Goal: Information Seeking & Learning: Learn about a topic

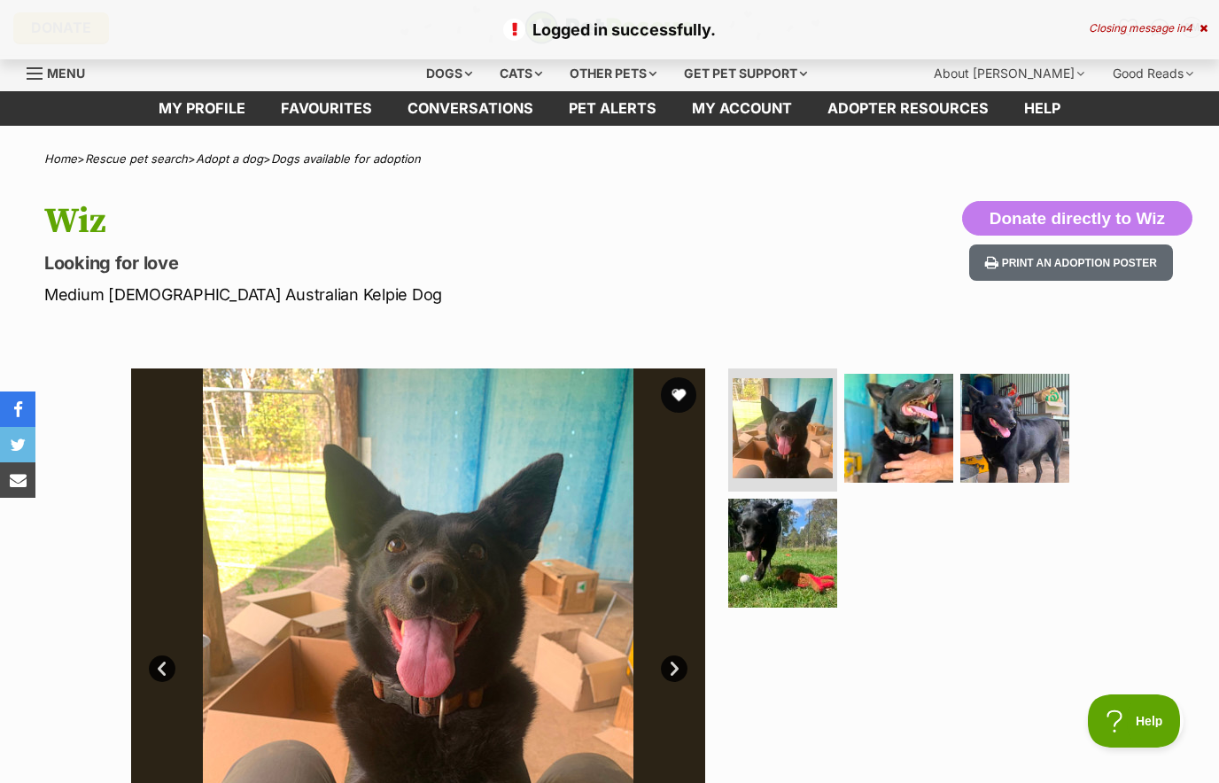
click at [668, 393] on button "favourite" at bounding box center [678, 394] width 35 height 35
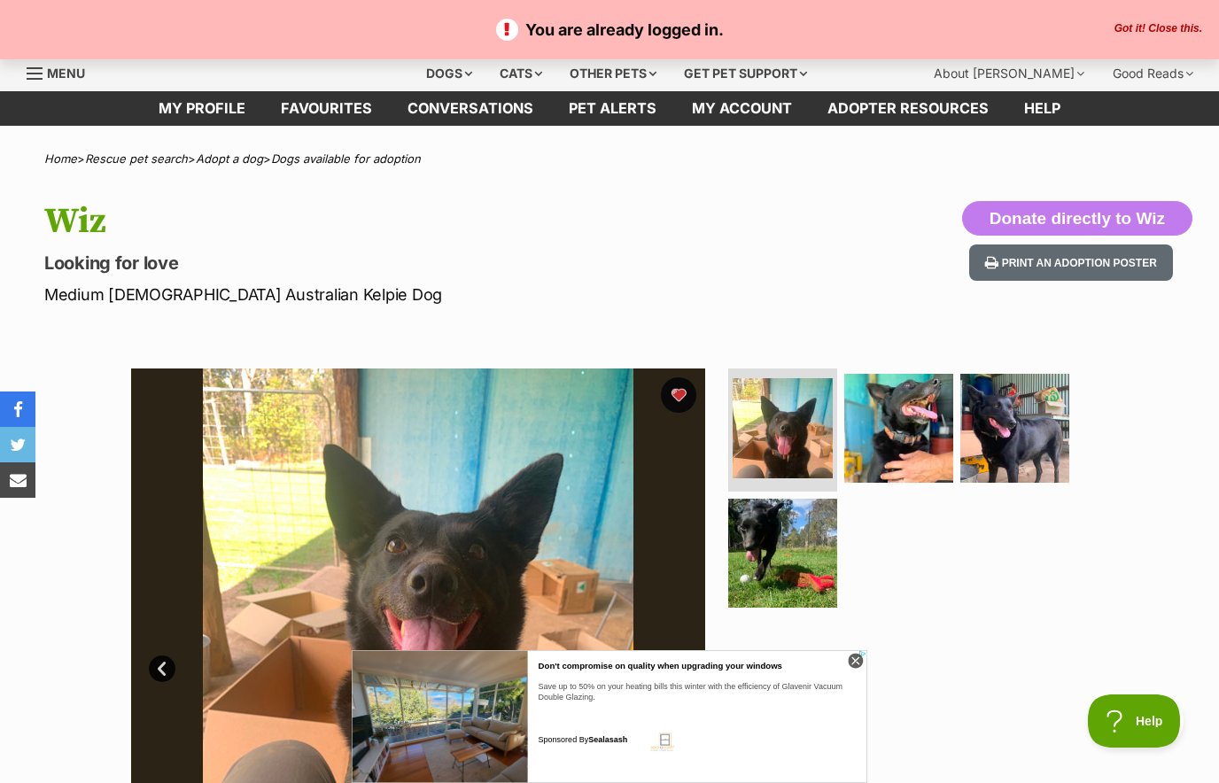
click at [887, 222] on div "Wiz Looking for love Medium Female Australian Kelpie Dog Donate directly to Wiz…" at bounding box center [609, 253] width 1219 height 105
click at [862, 670] on icon at bounding box center [856, 662] width 16 height 16
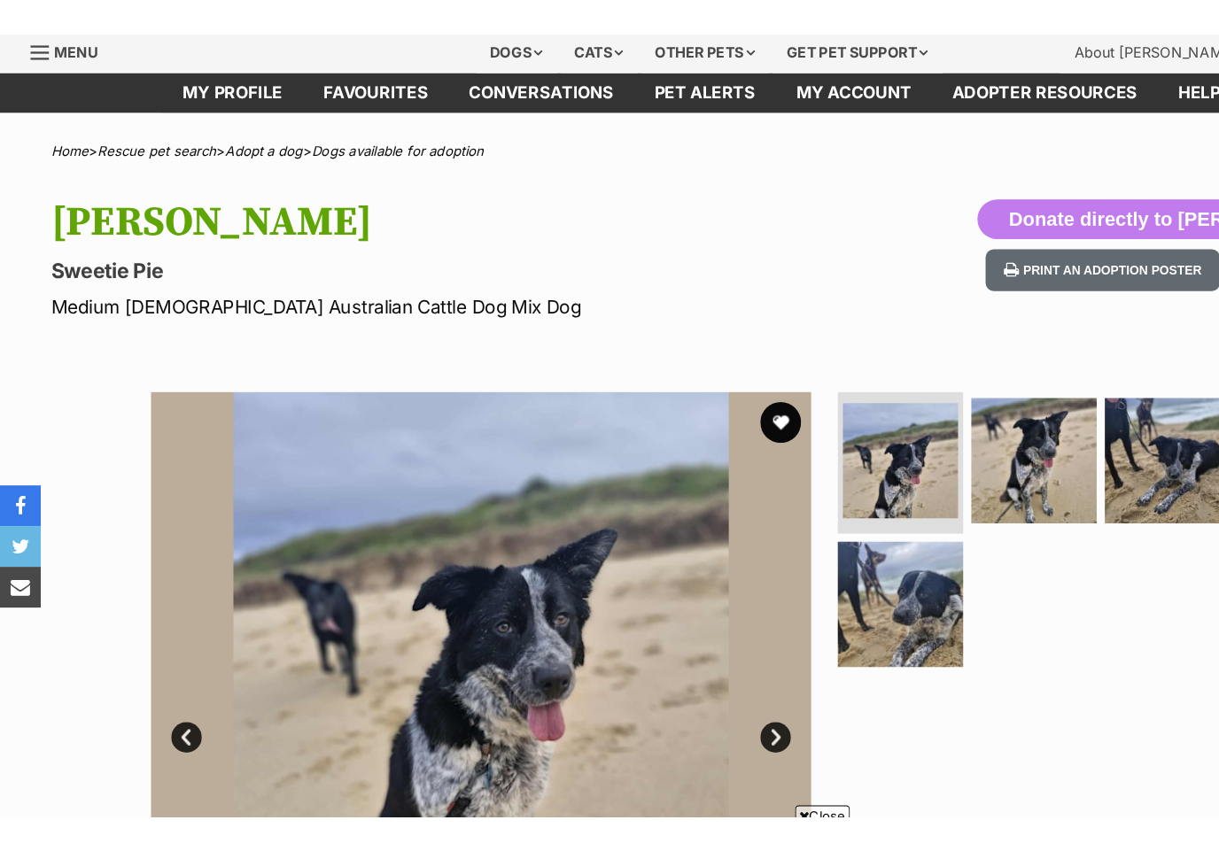
scroll to position [58, 0]
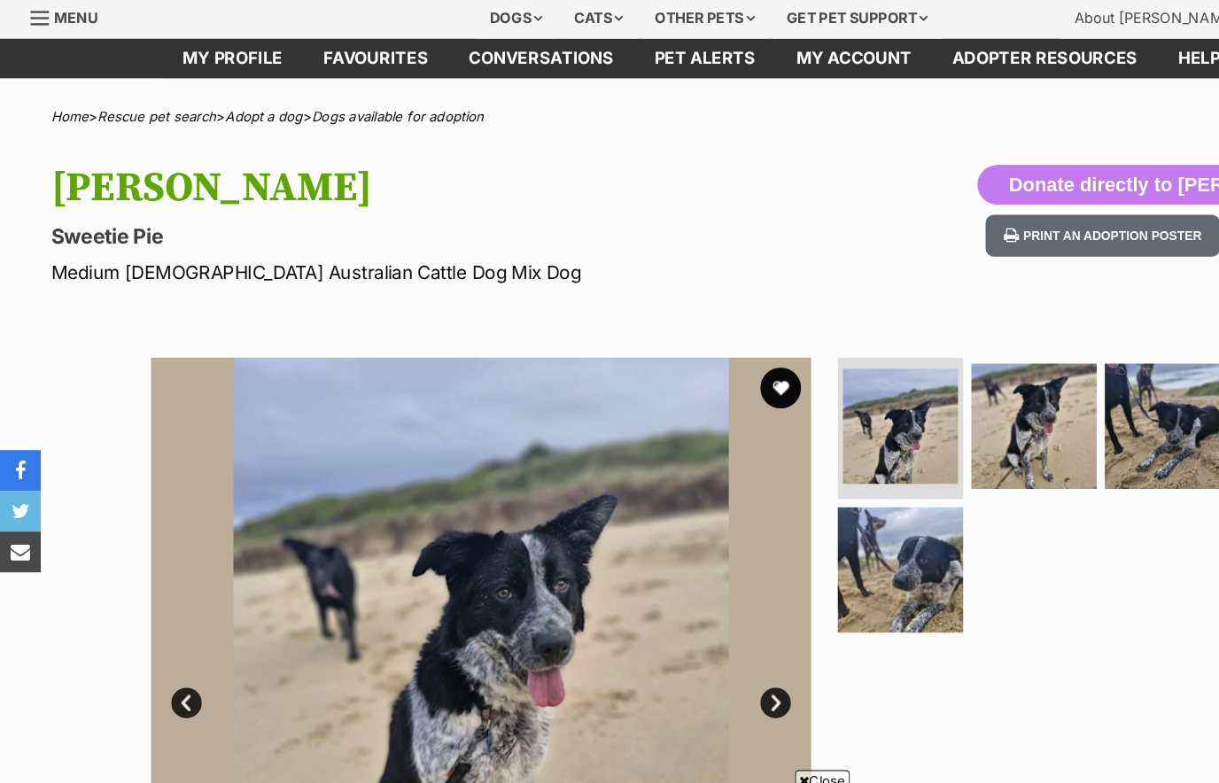
click at [916, 377] on img at bounding box center [898, 370] width 109 height 109
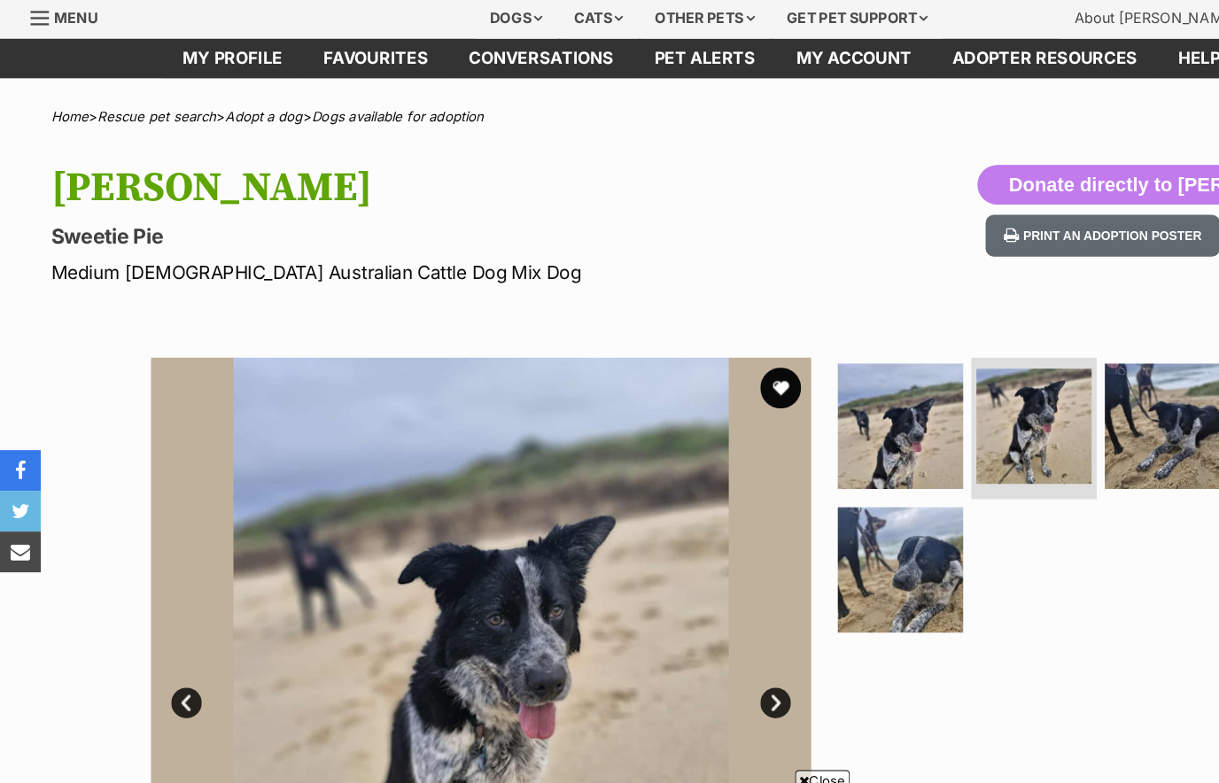
click at [1011, 368] on img at bounding box center [1014, 370] width 109 height 109
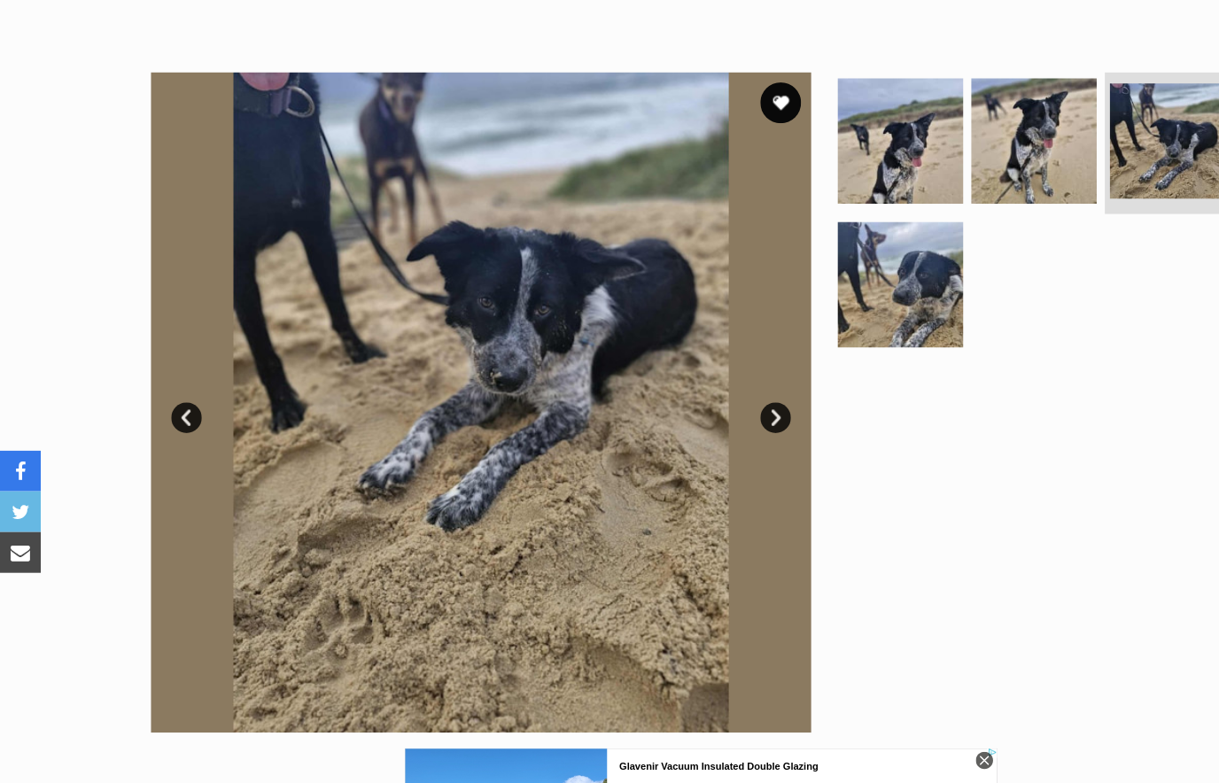
scroll to position [288, 0]
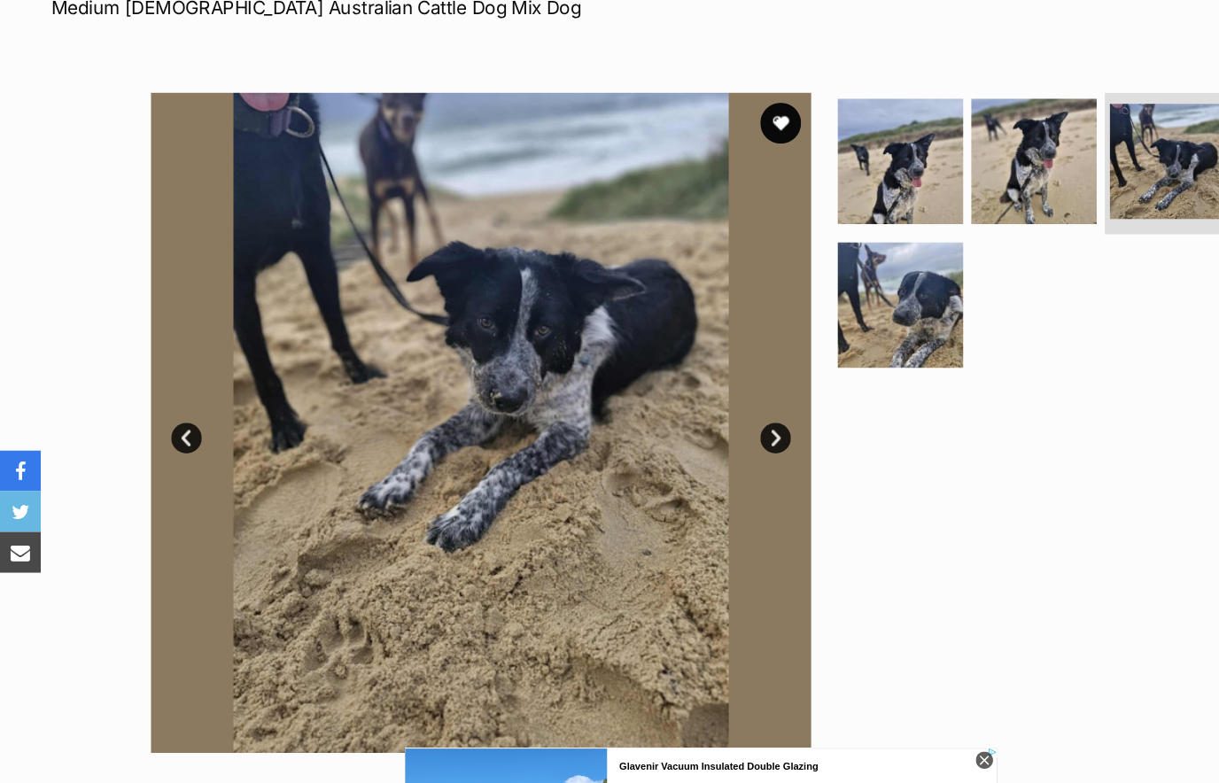
click at [685, 99] on button "favourite" at bounding box center [678, 106] width 35 height 35
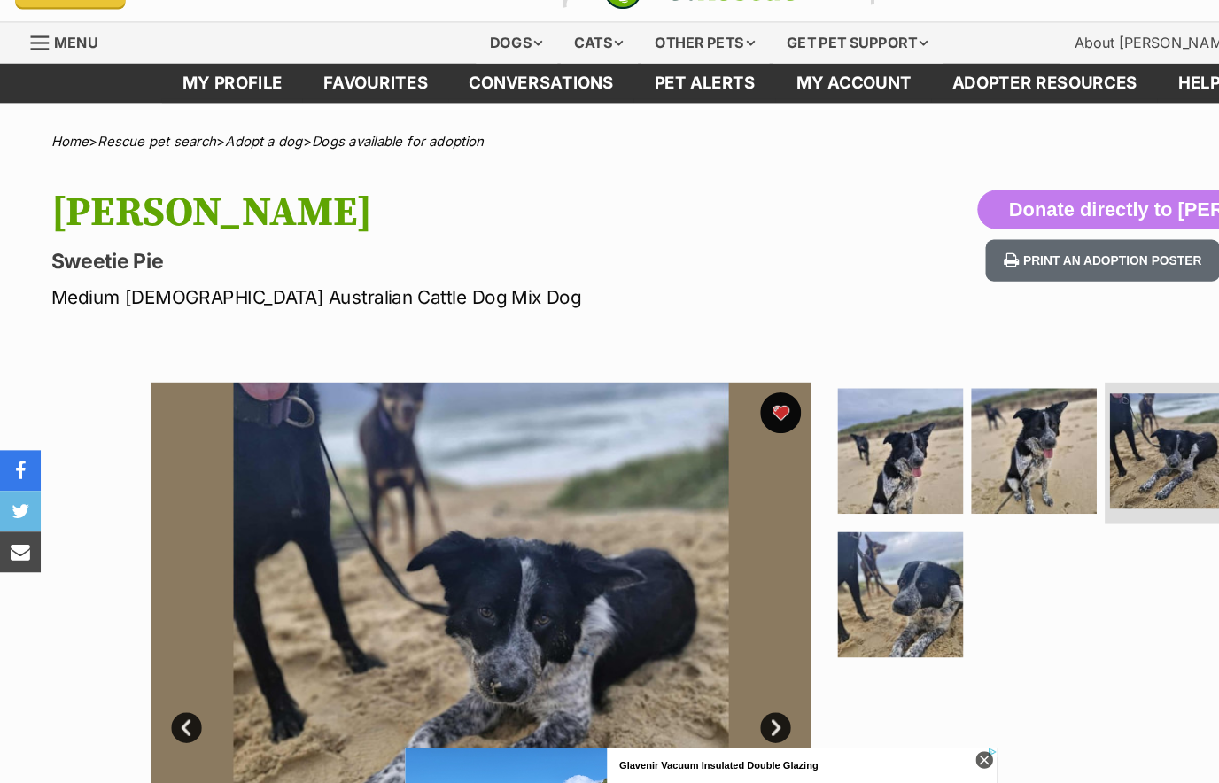
scroll to position [0, 0]
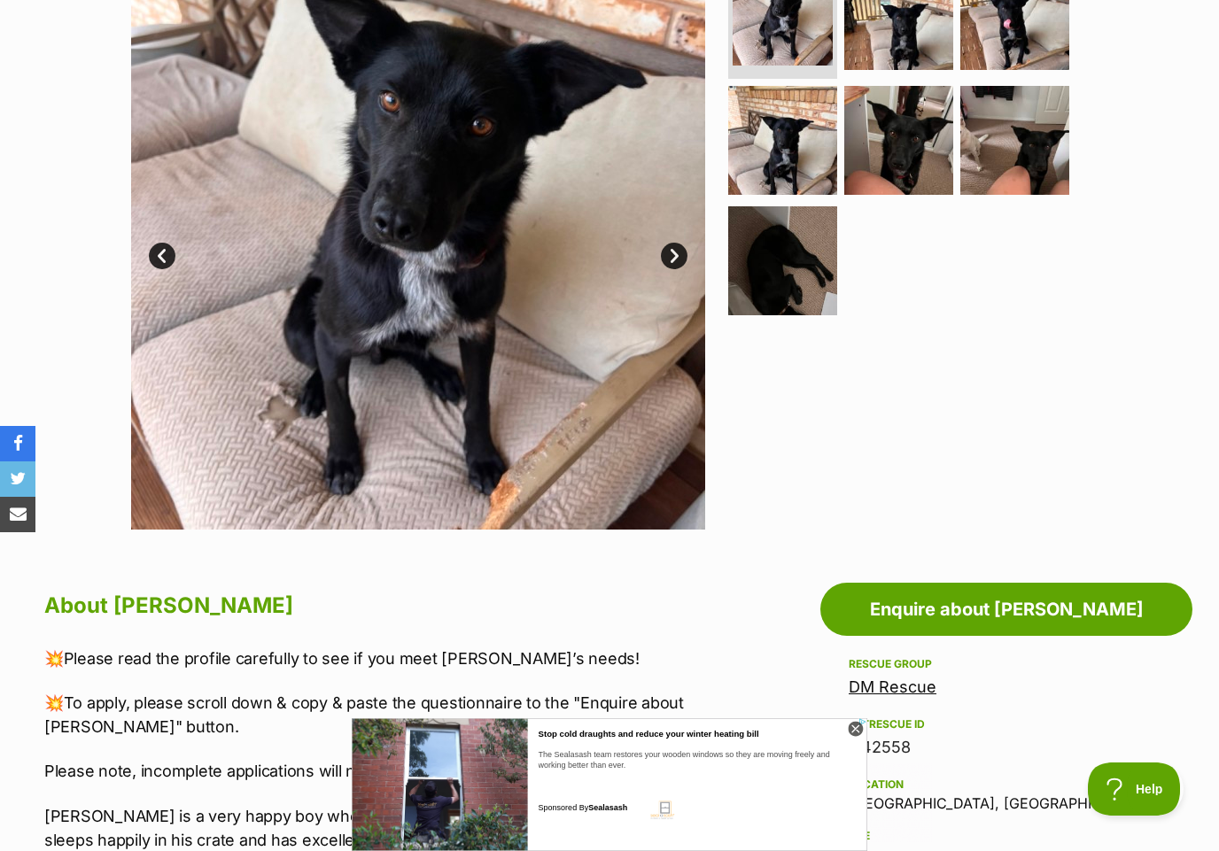
scroll to position [466, 0]
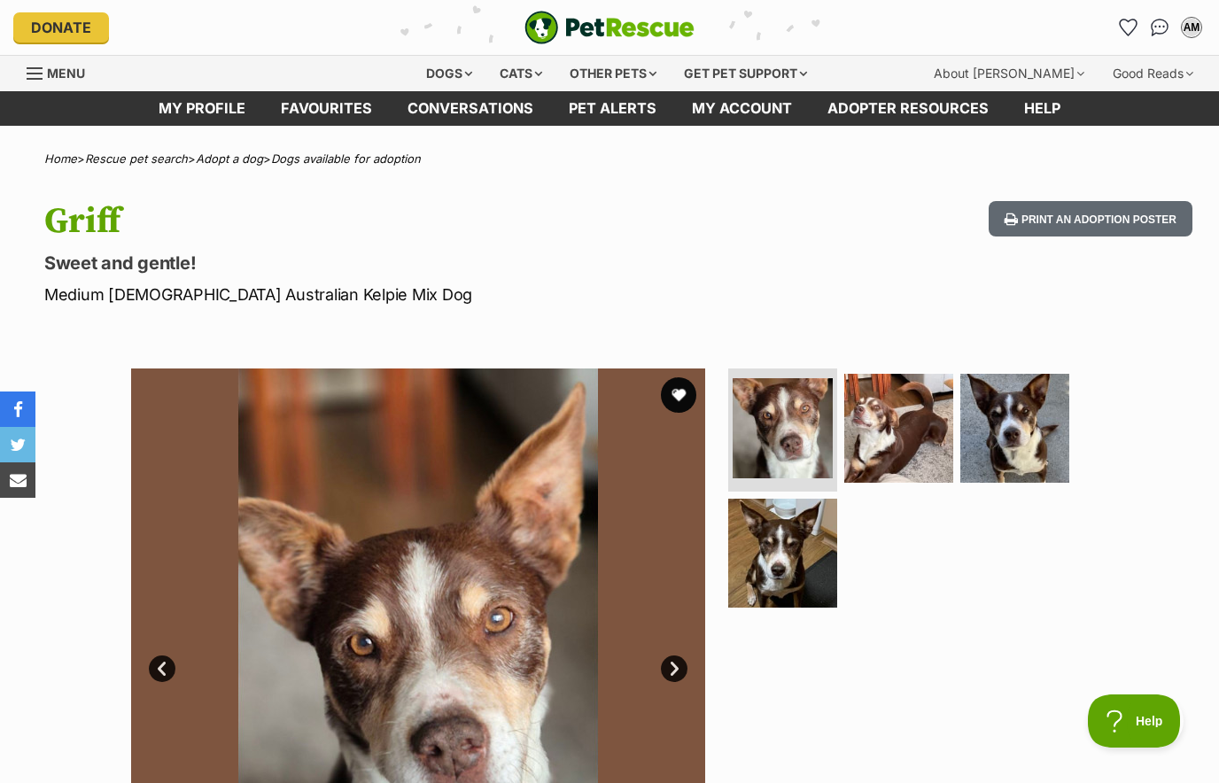
click at [1045, 418] on img at bounding box center [1014, 428] width 109 height 109
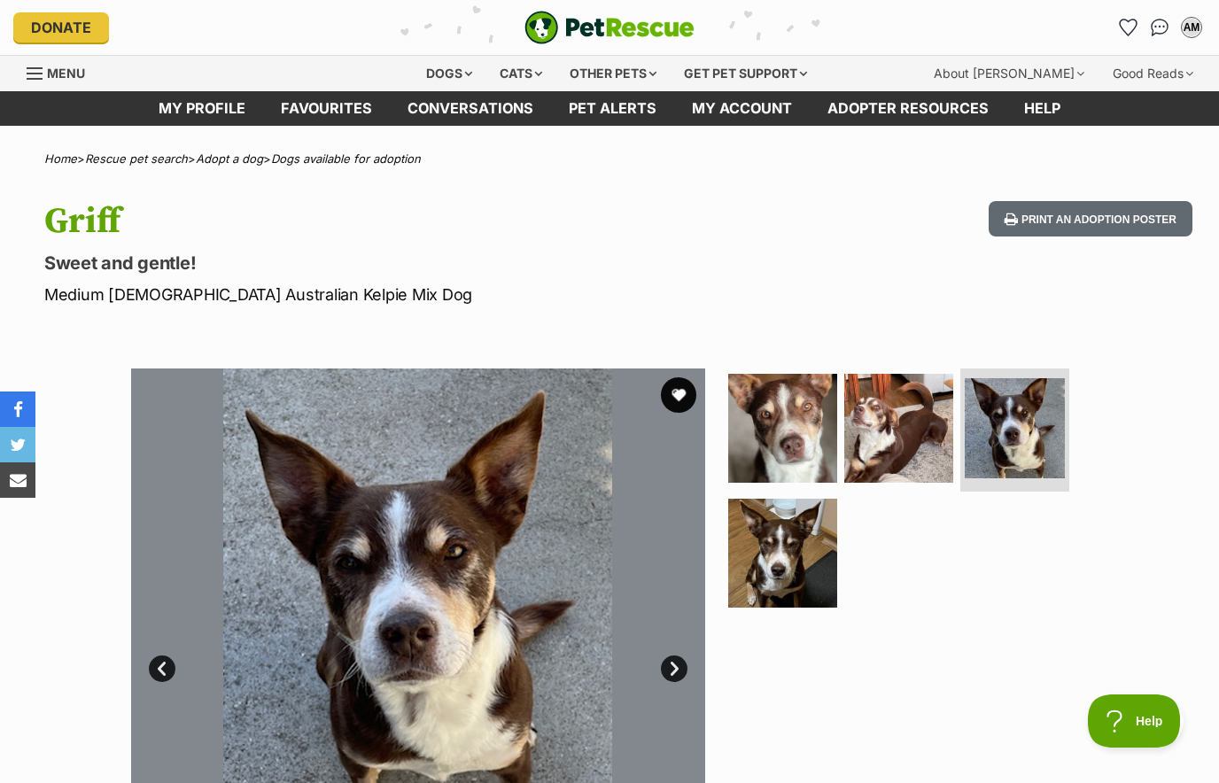
click at [801, 594] on img at bounding box center [782, 553] width 109 height 109
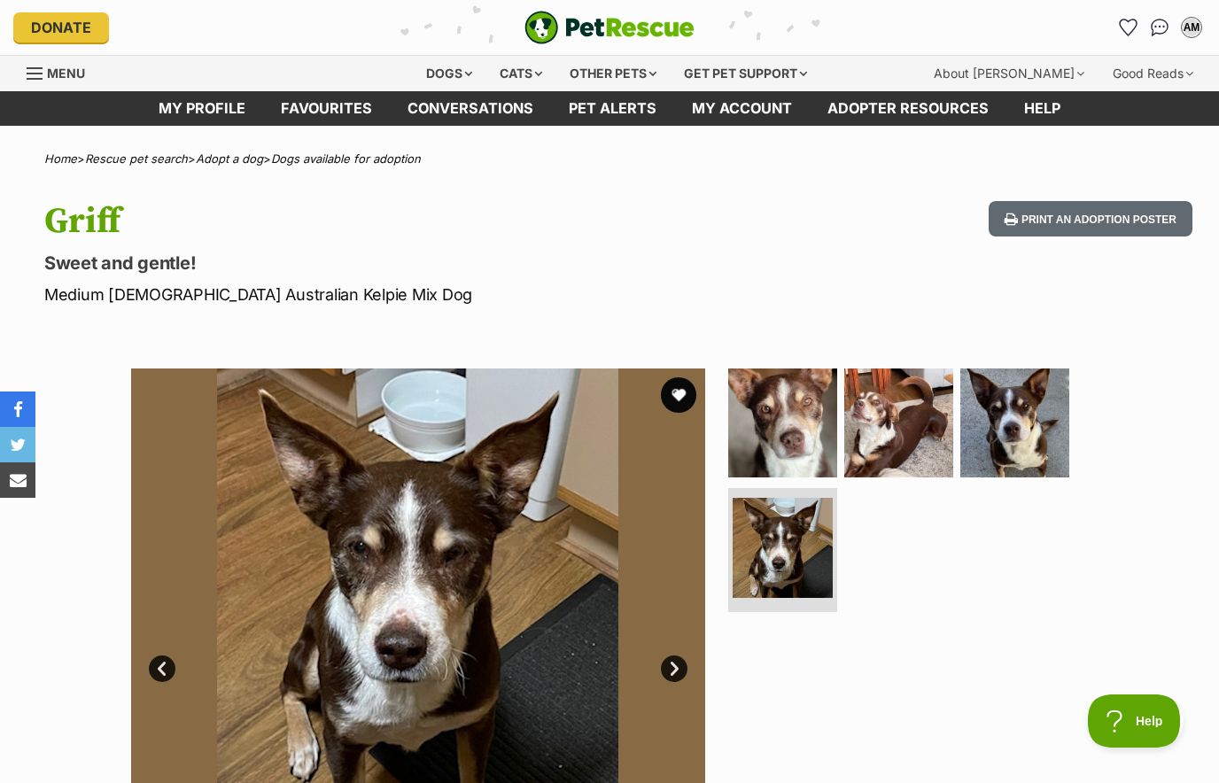
click at [681, 391] on button "favourite" at bounding box center [678, 394] width 35 height 35
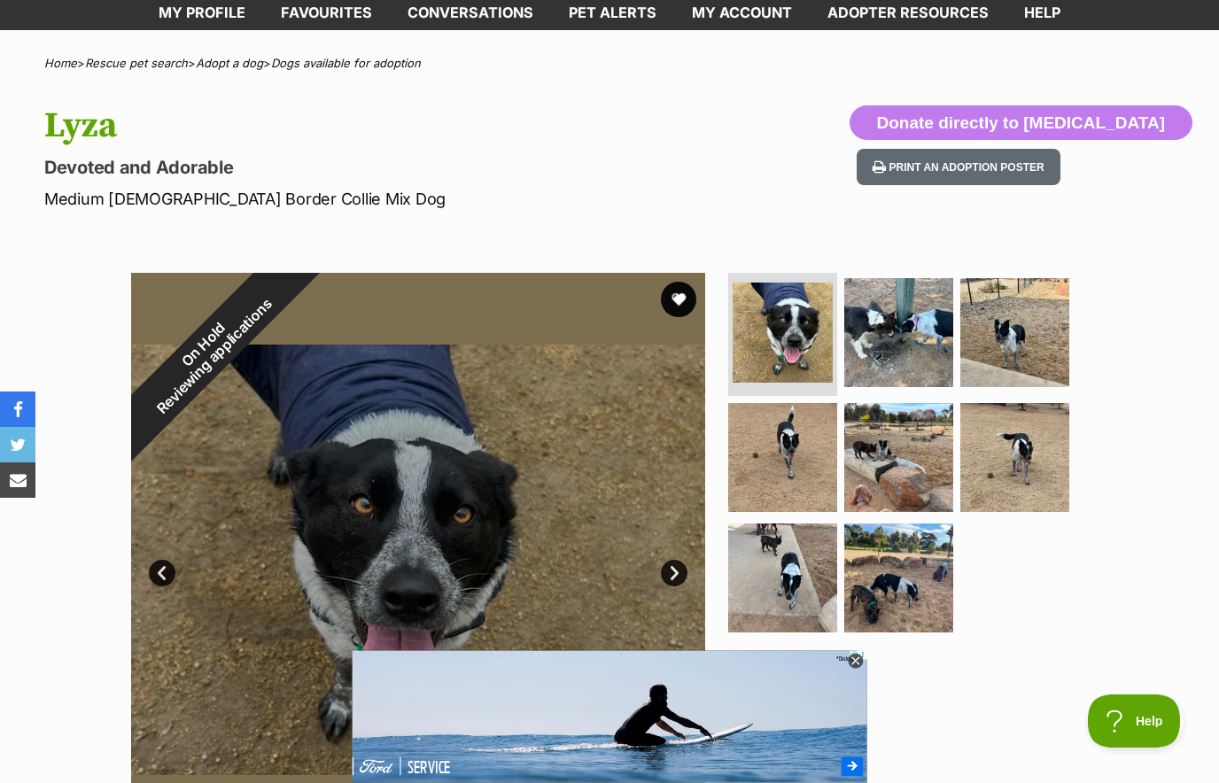
scroll to position [95, 0]
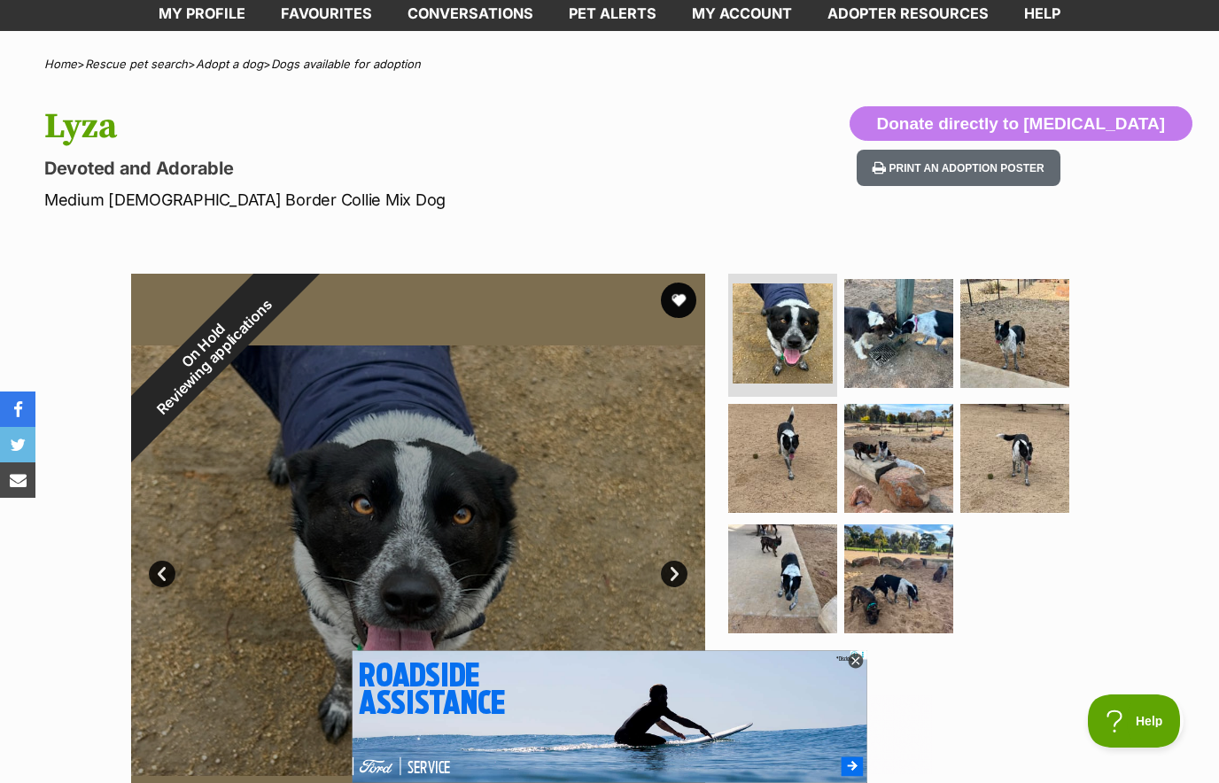
click at [782, 471] on img at bounding box center [782, 458] width 109 height 109
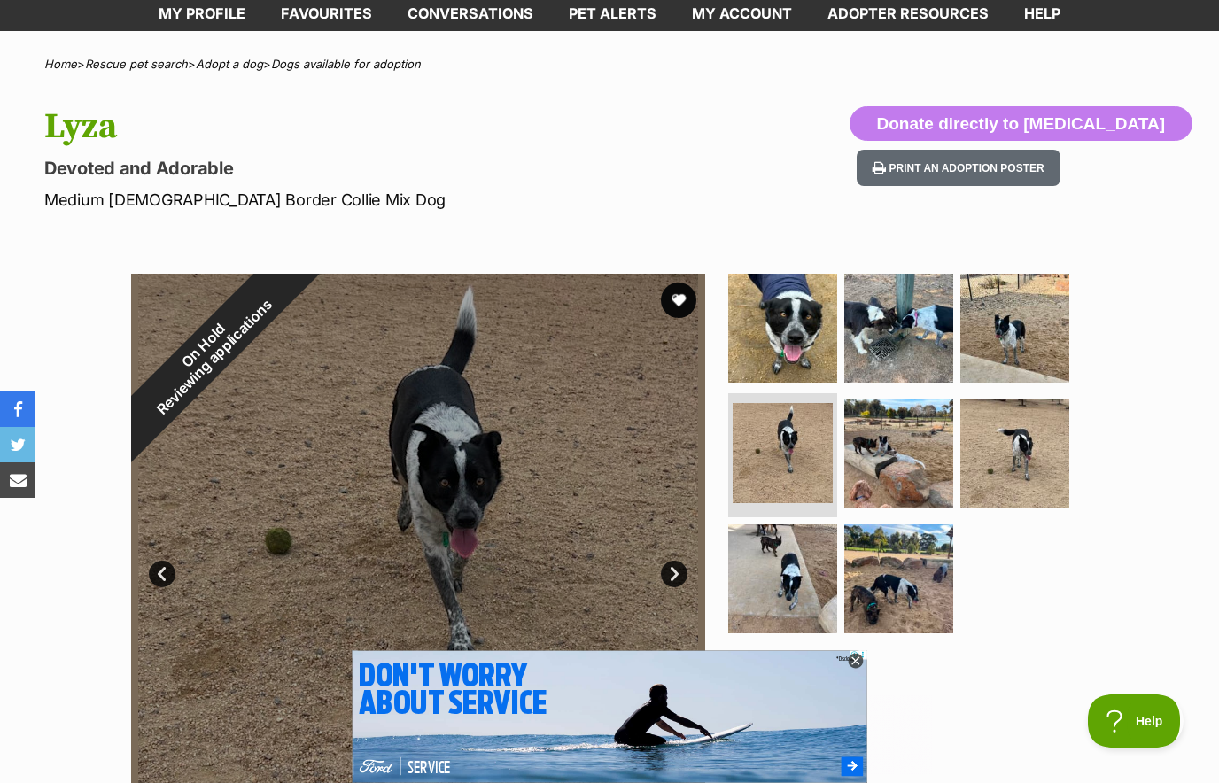
click at [895, 336] on img at bounding box center [898, 328] width 109 height 109
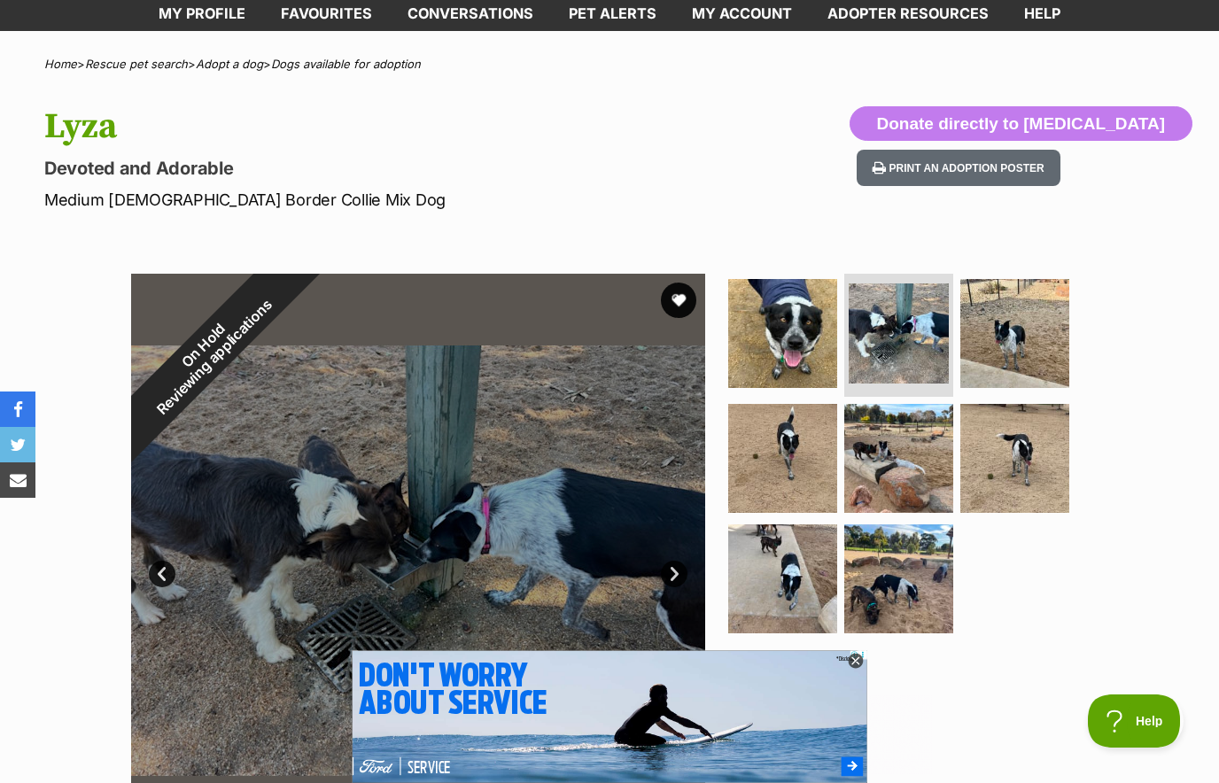
click at [1002, 475] on img at bounding box center [1014, 458] width 109 height 109
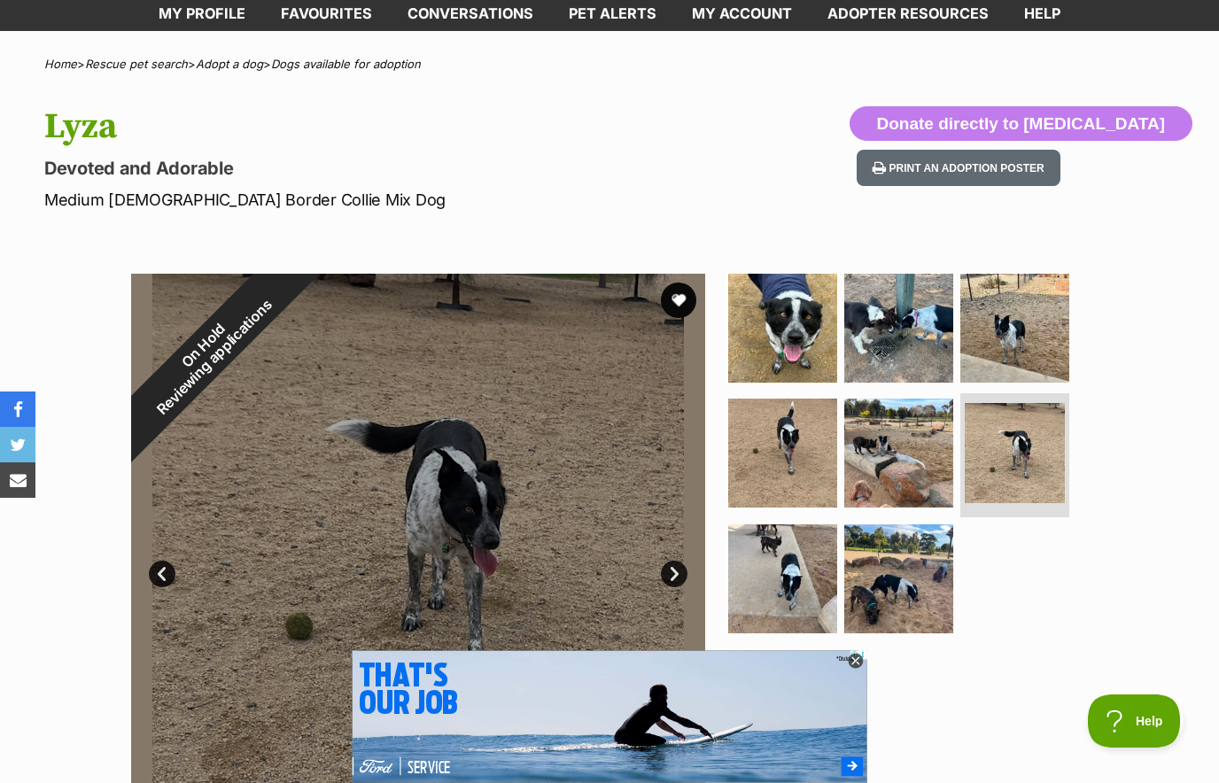
click at [882, 595] on img at bounding box center [898, 579] width 109 height 109
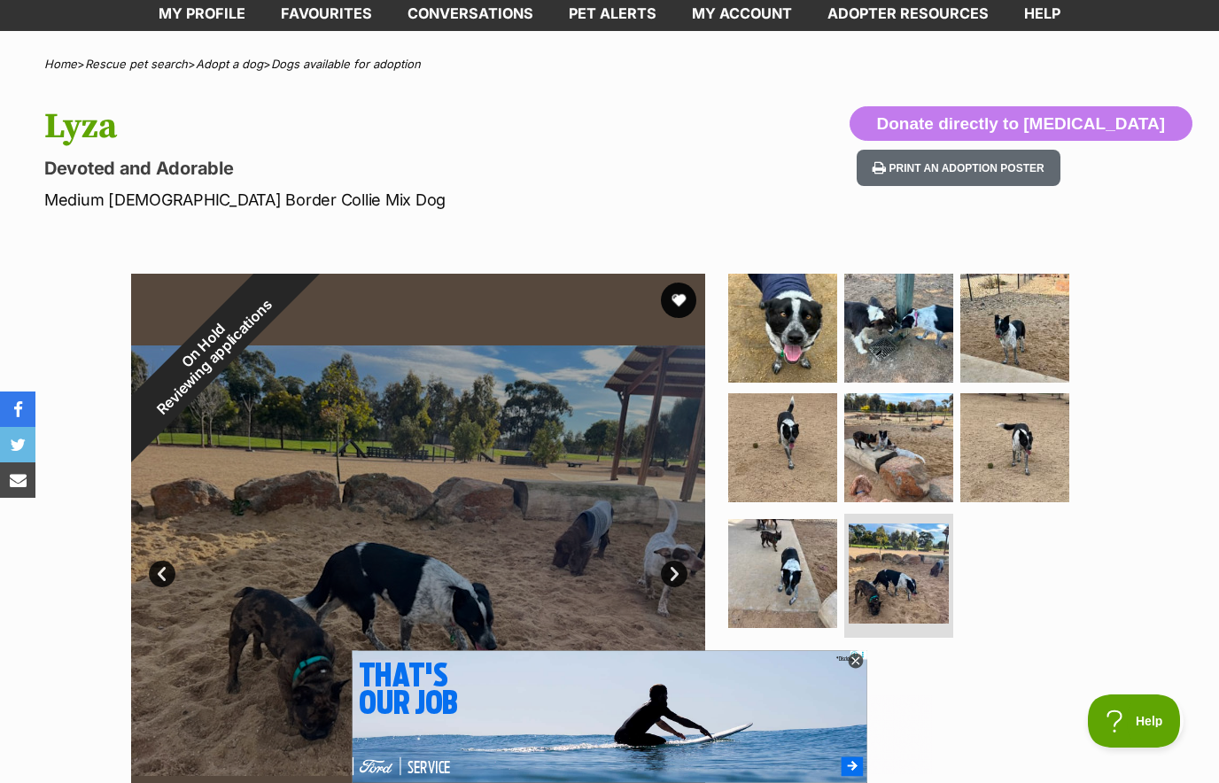
click at [809, 579] on img at bounding box center [782, 573] width 109 height 109
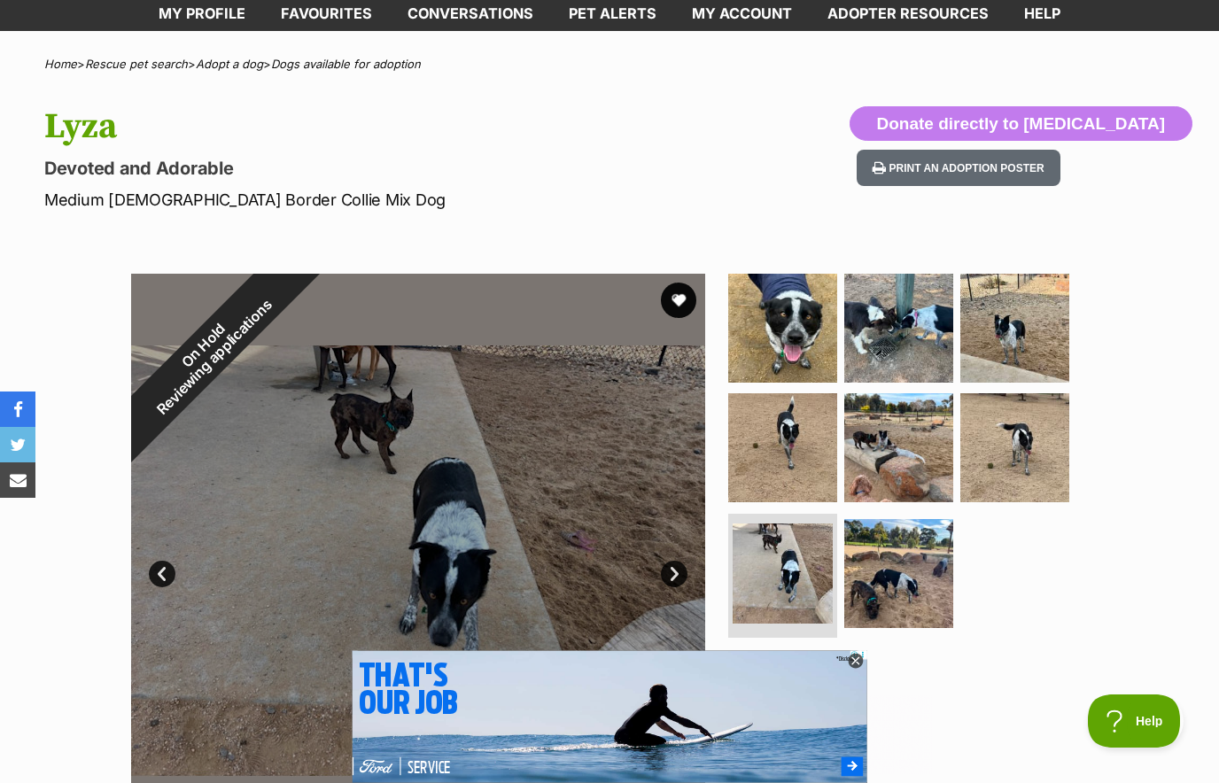
click at [905, 472] on img at bounding box center [898, 447] width 109 height 109
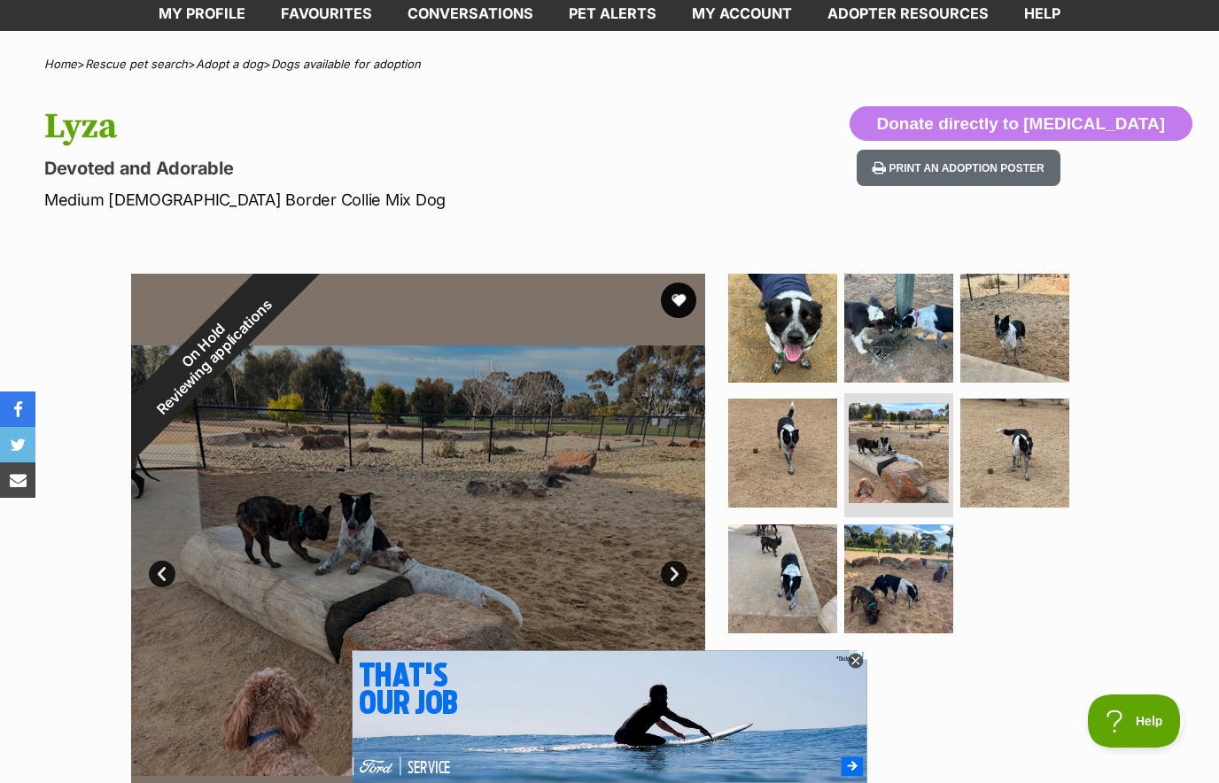
click at [899, 338] on img at bounding box center [898, 328] width 109 height 109
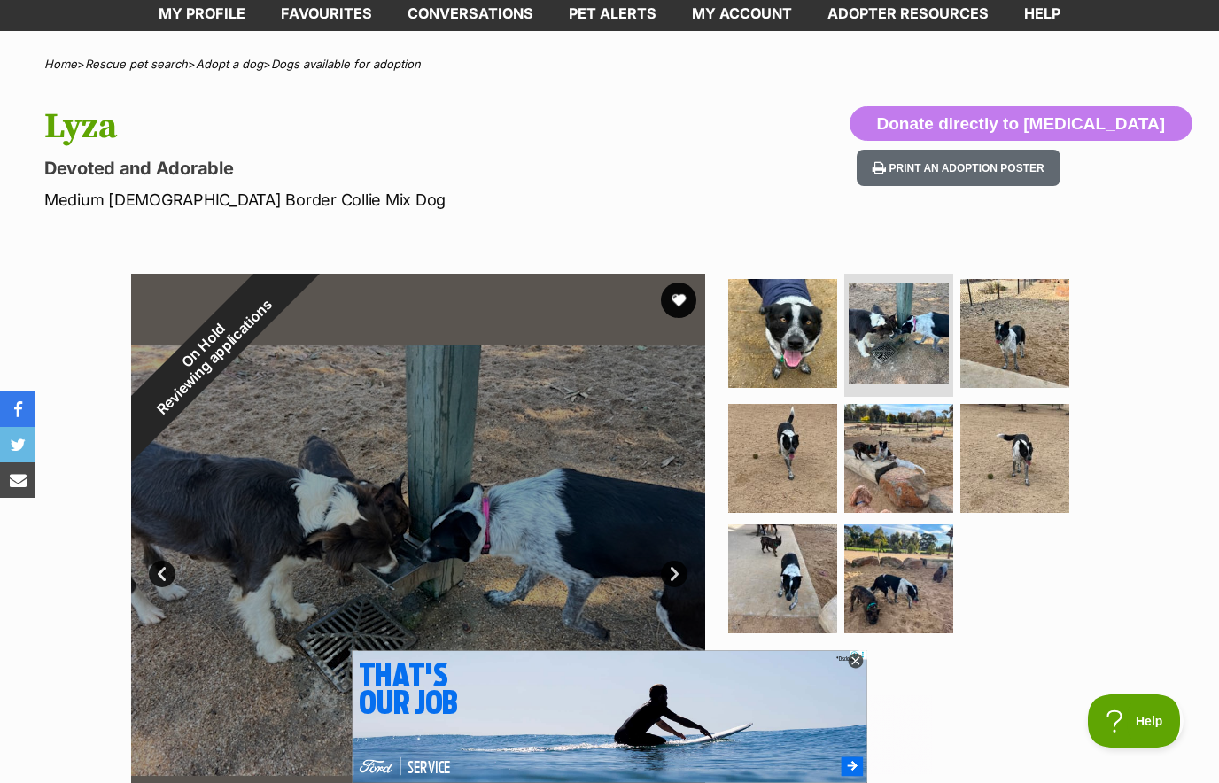
scroll to position [0, 0]
click at [1032, 342] on img at bounding box center [1014, 333] width 109 height 109
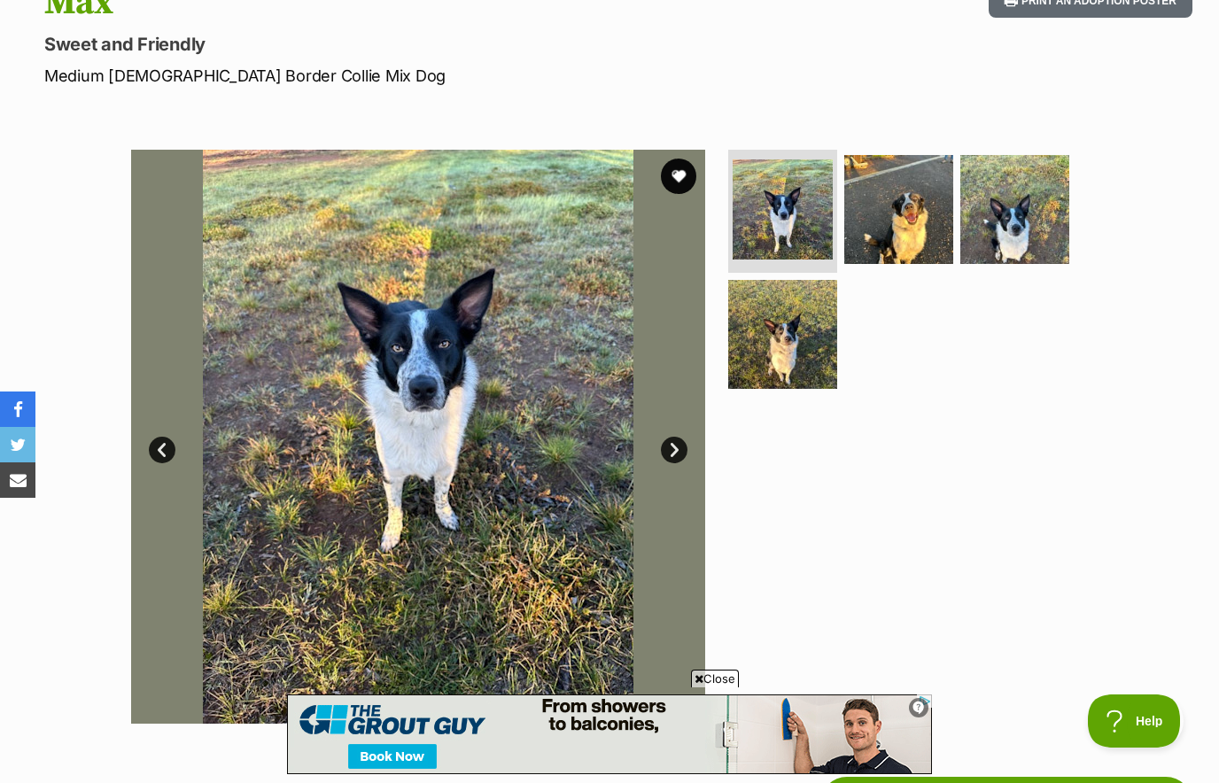
scroll to position [192, 0]
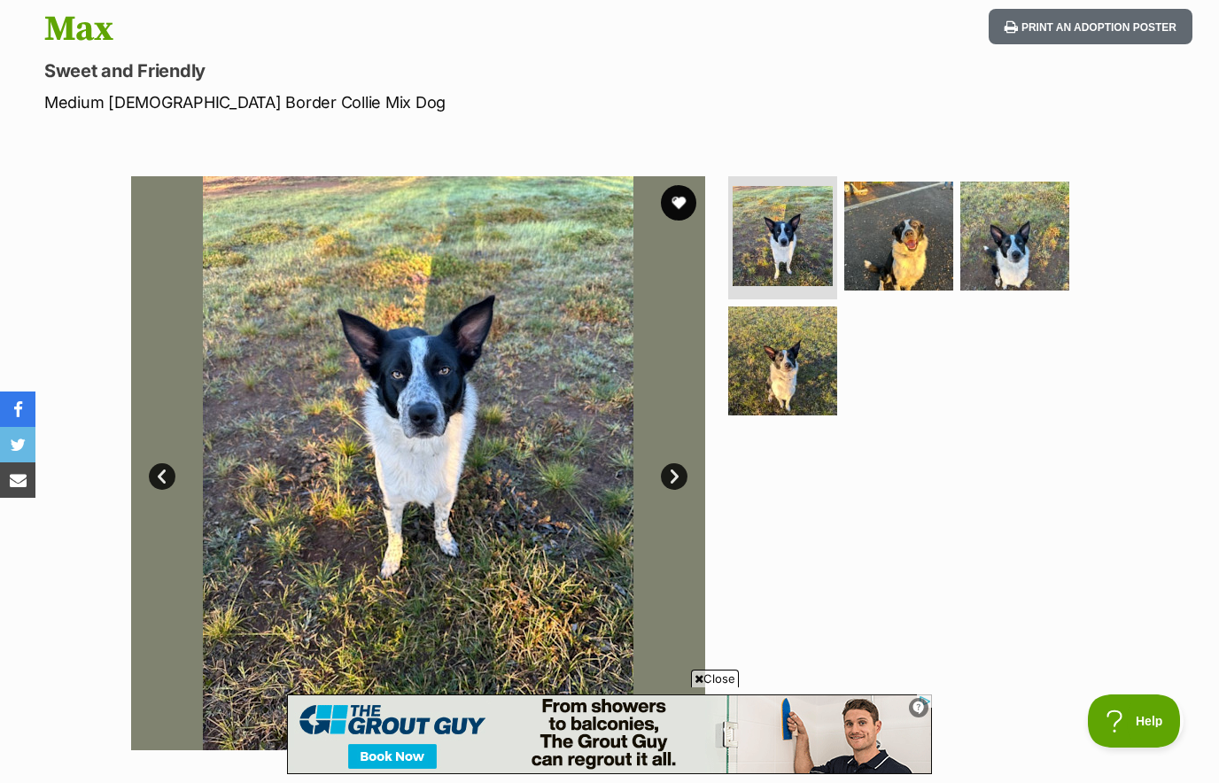
click at [920, 254] on img at bounding box center [898, 236] width 109 height 109
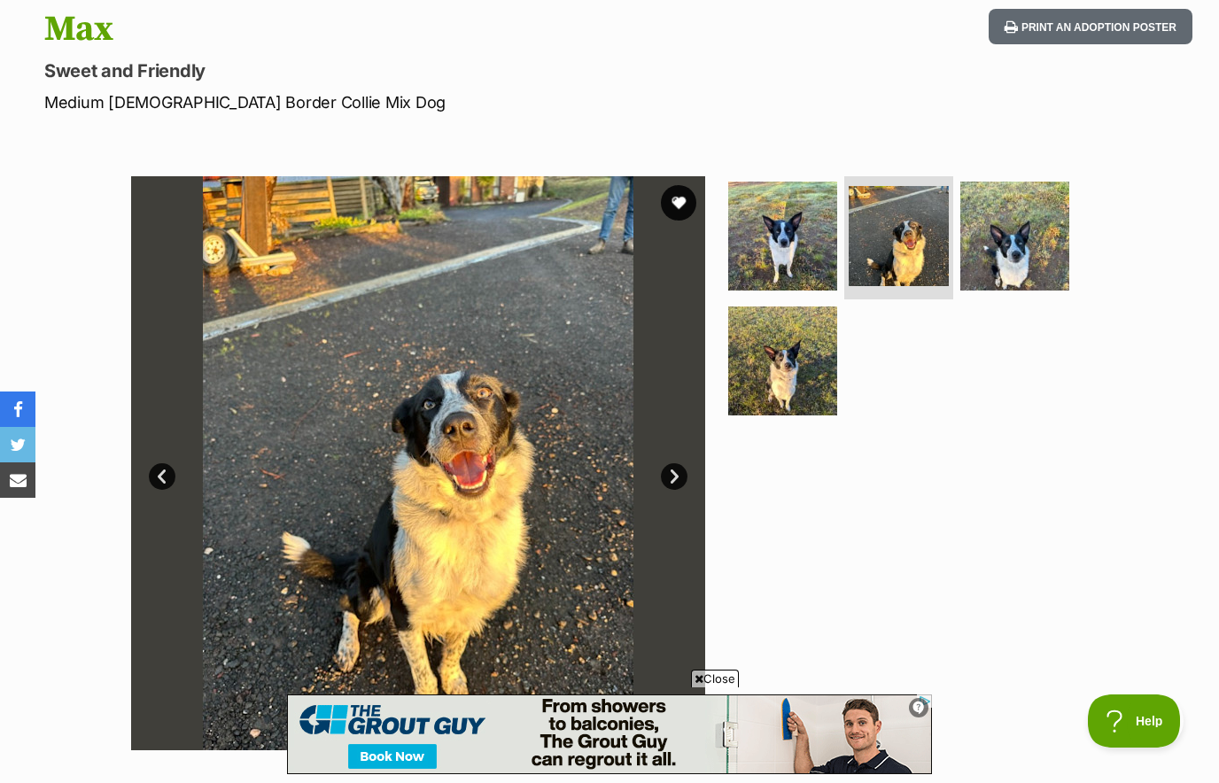
click at [1022, 244] on img at bounding box center [1014, 236] width 109 height 109
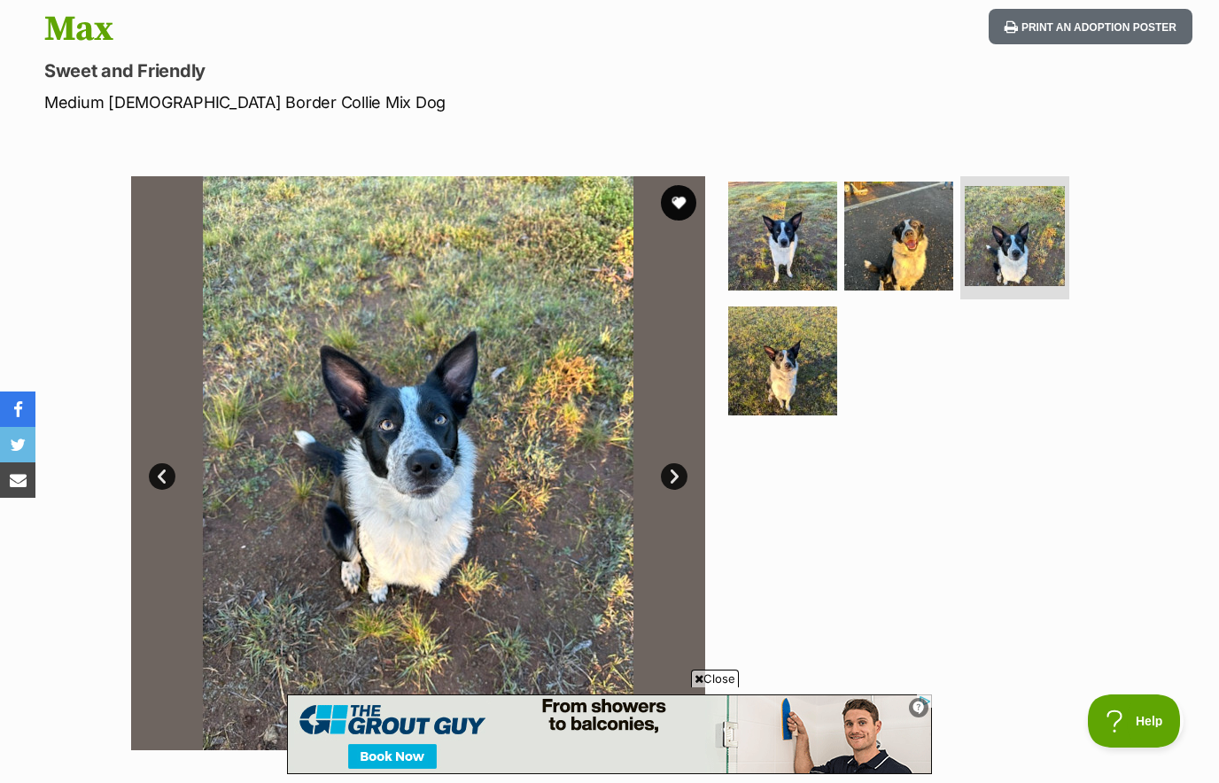
click at [807, 384] on img at bounding box center [782, 361] width 109 height 109
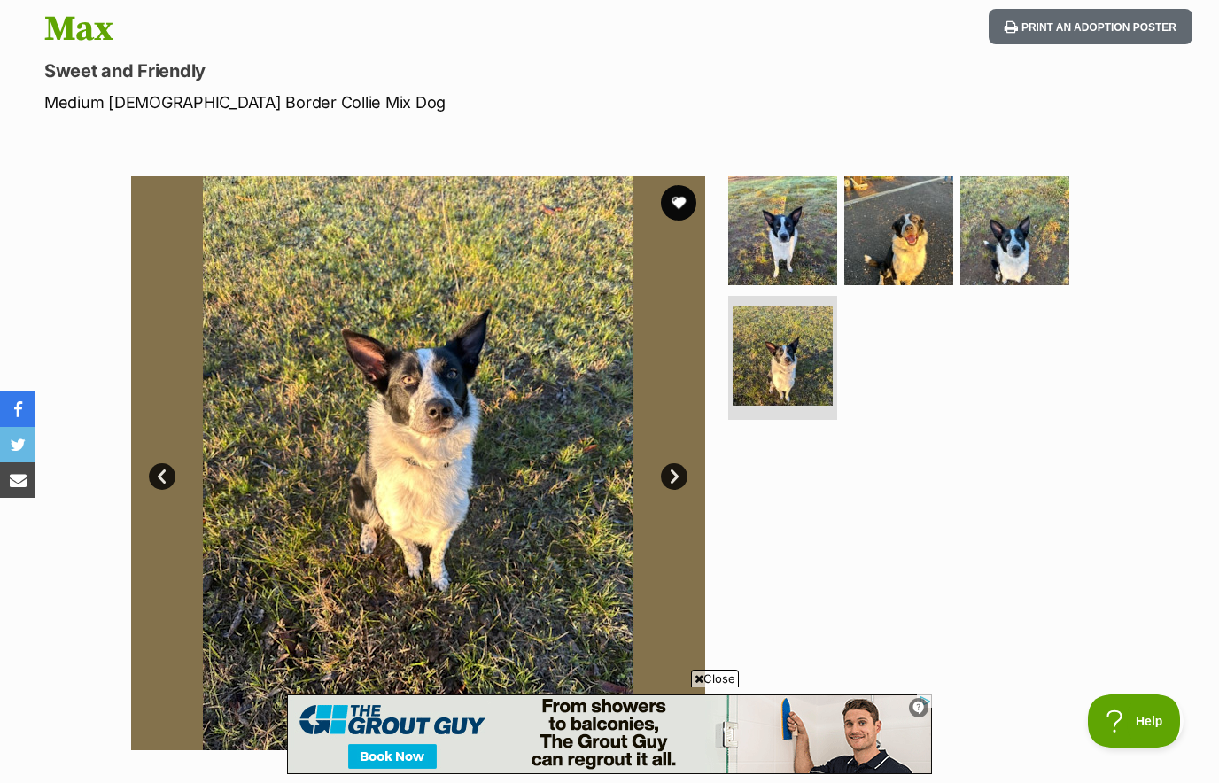
click at [926, 226] on img at bounding box center [898, 230] width 109 height 109
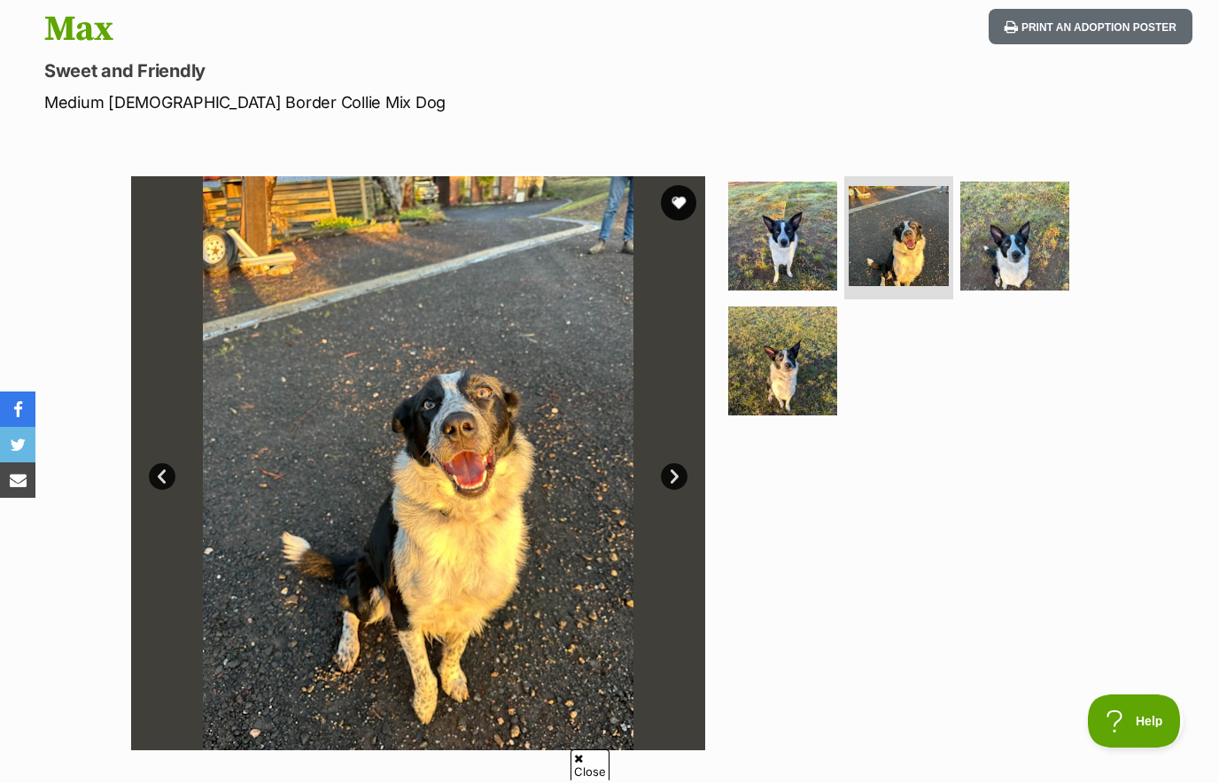
scroll to position [0, 0]
click at [688, 203] on button "favourite" at bounding box center [678, 202] width 35 height 35
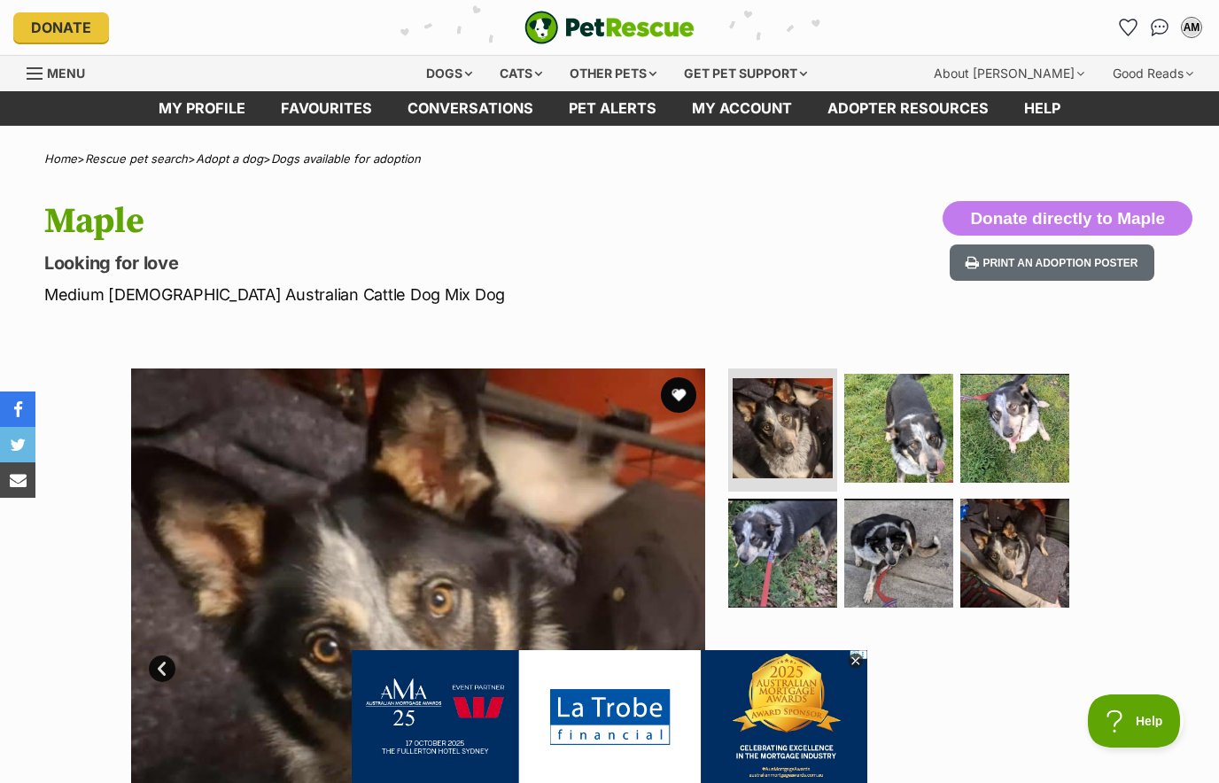
click at [1007, 436] on img at bounding box center [1014, 428] width 109 height 109
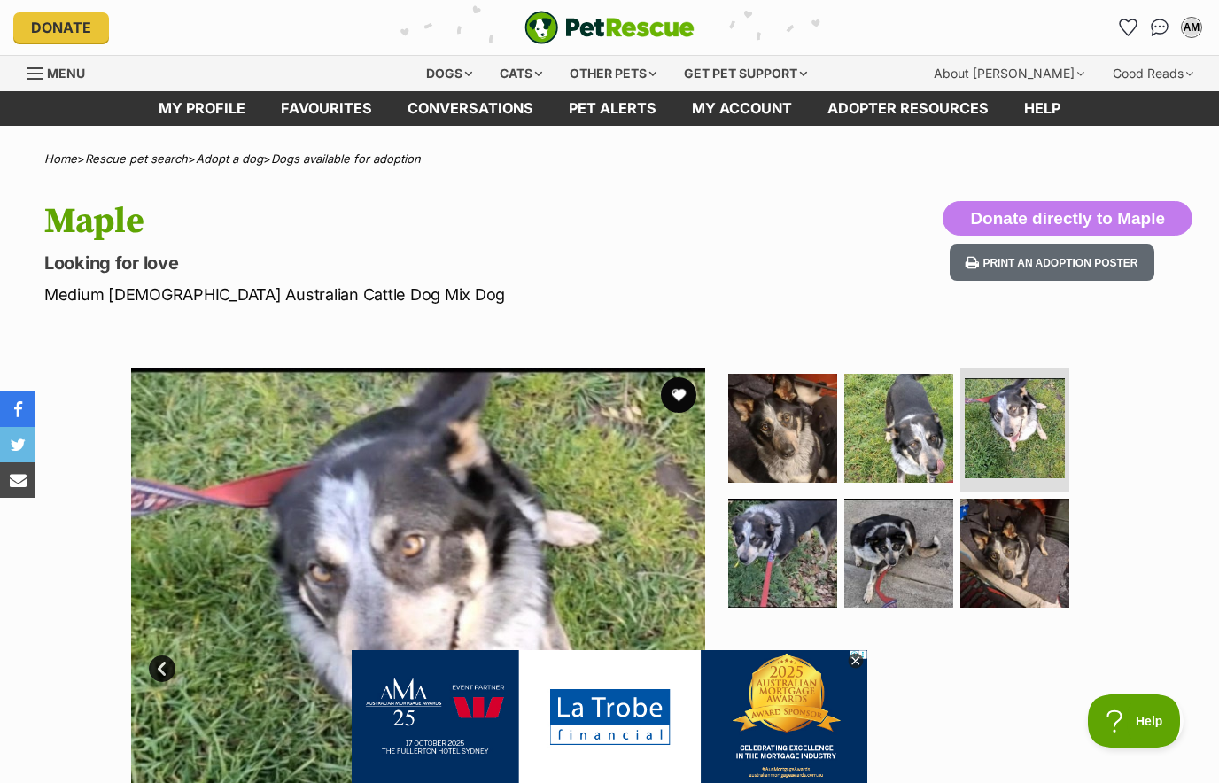
click at [922, 534] on img at bounding box center [898, 553] width 109 height 109
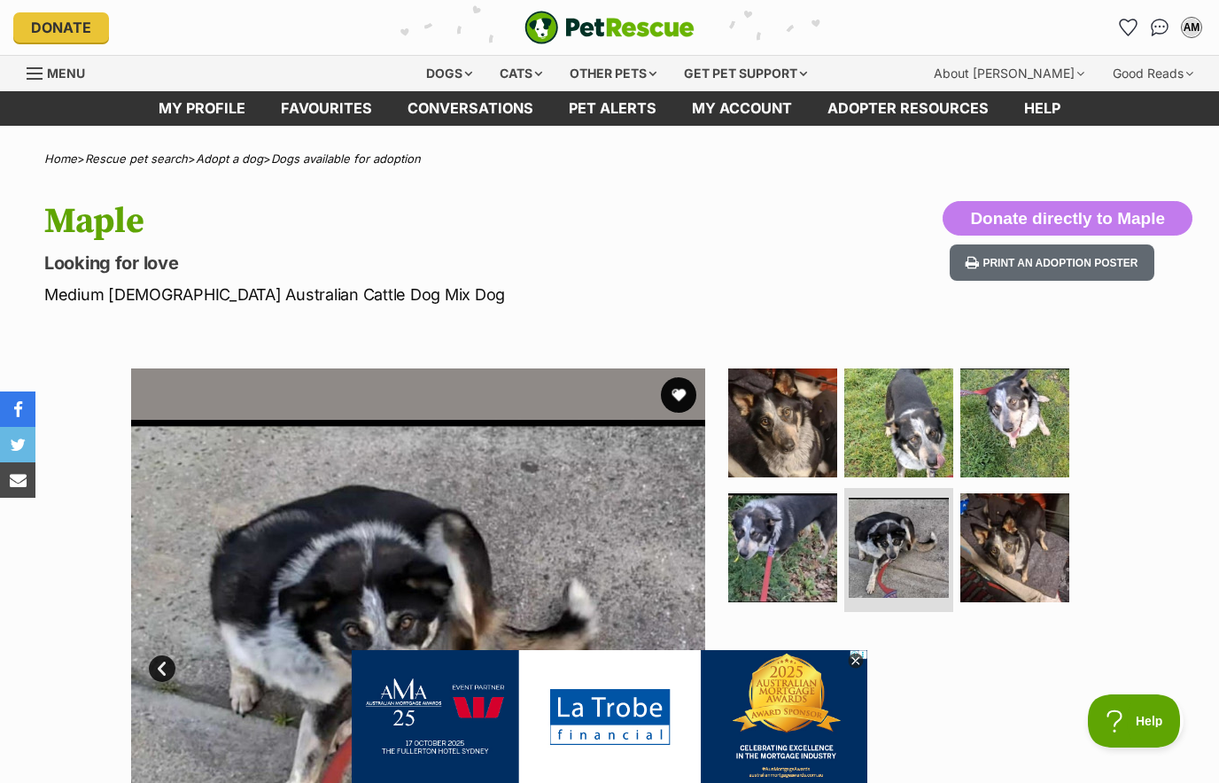
click at [836, 559] on img at bounding box center [782, 548] width 109 height 109
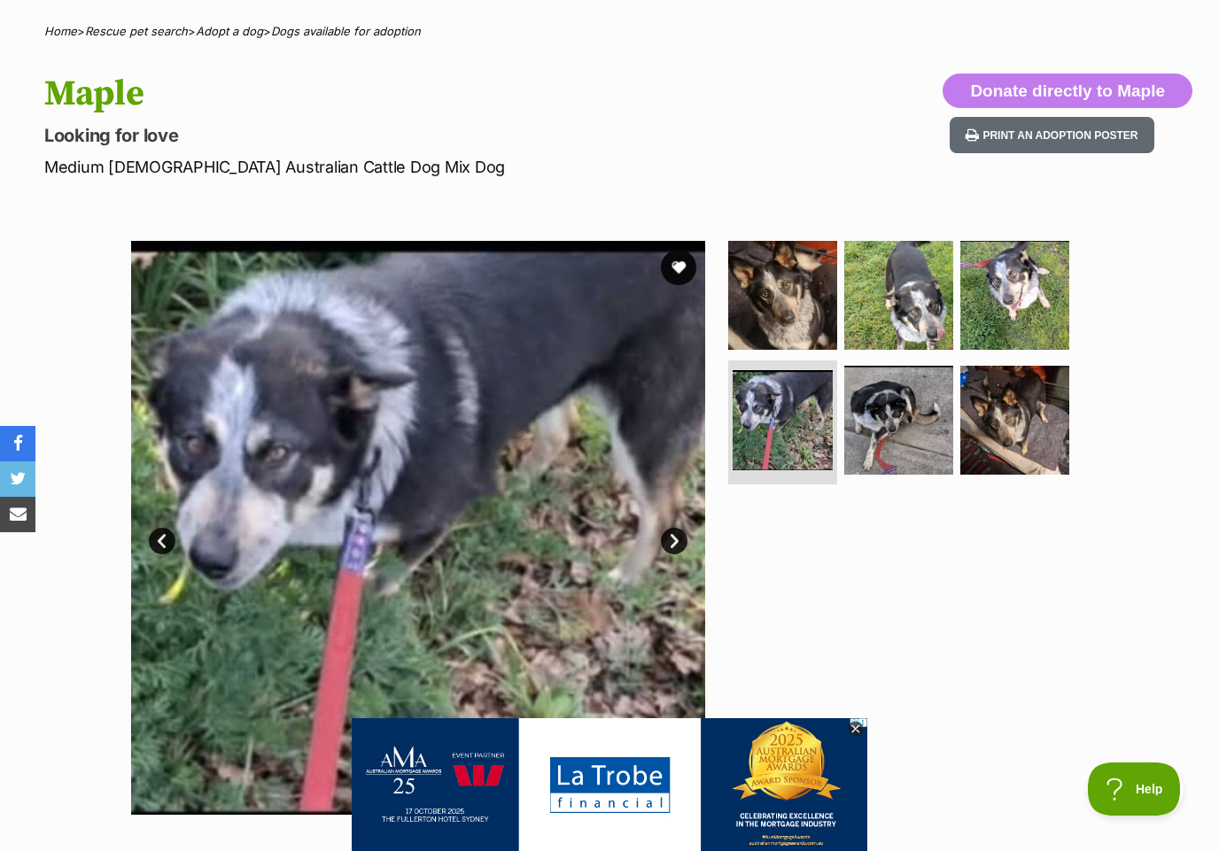
scroll to position [130, 0]
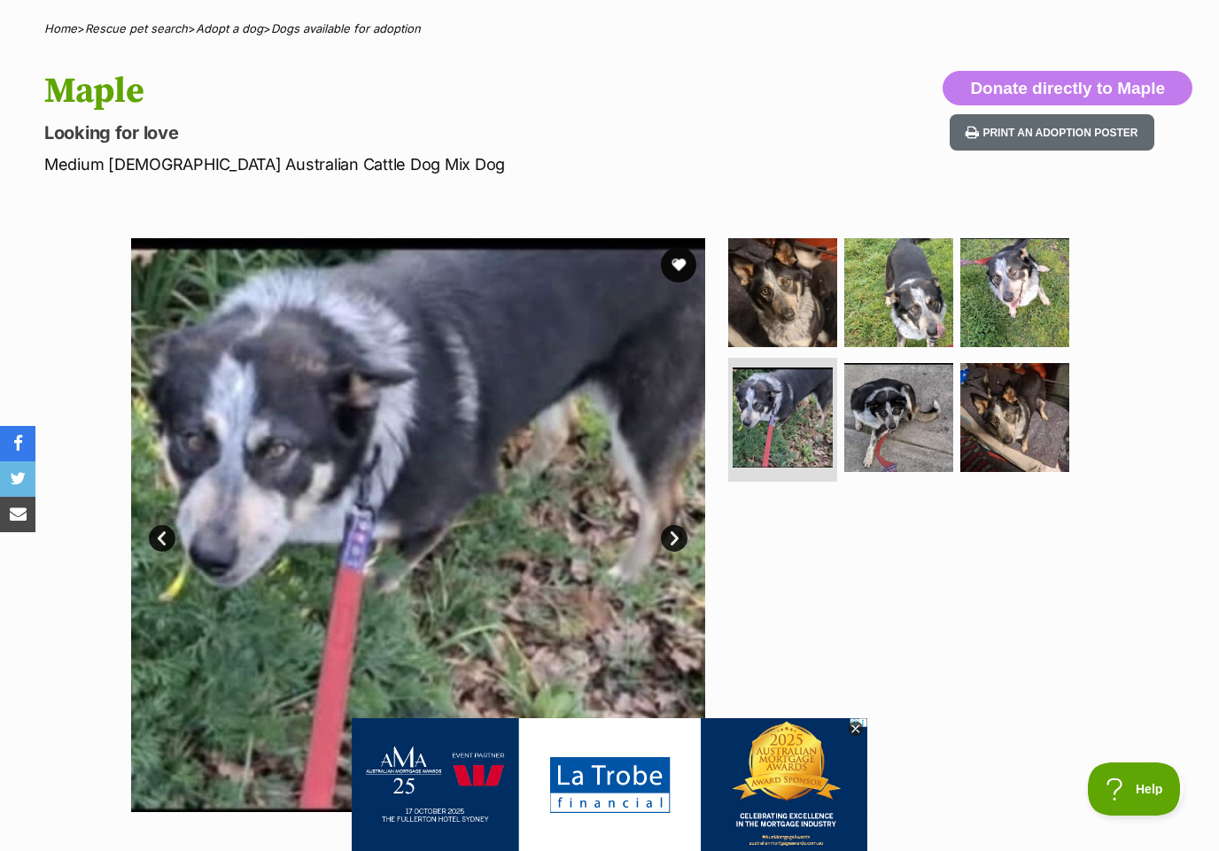
click at [1043, 442] on img at bounding box center [1014, 417] width 109 height 109
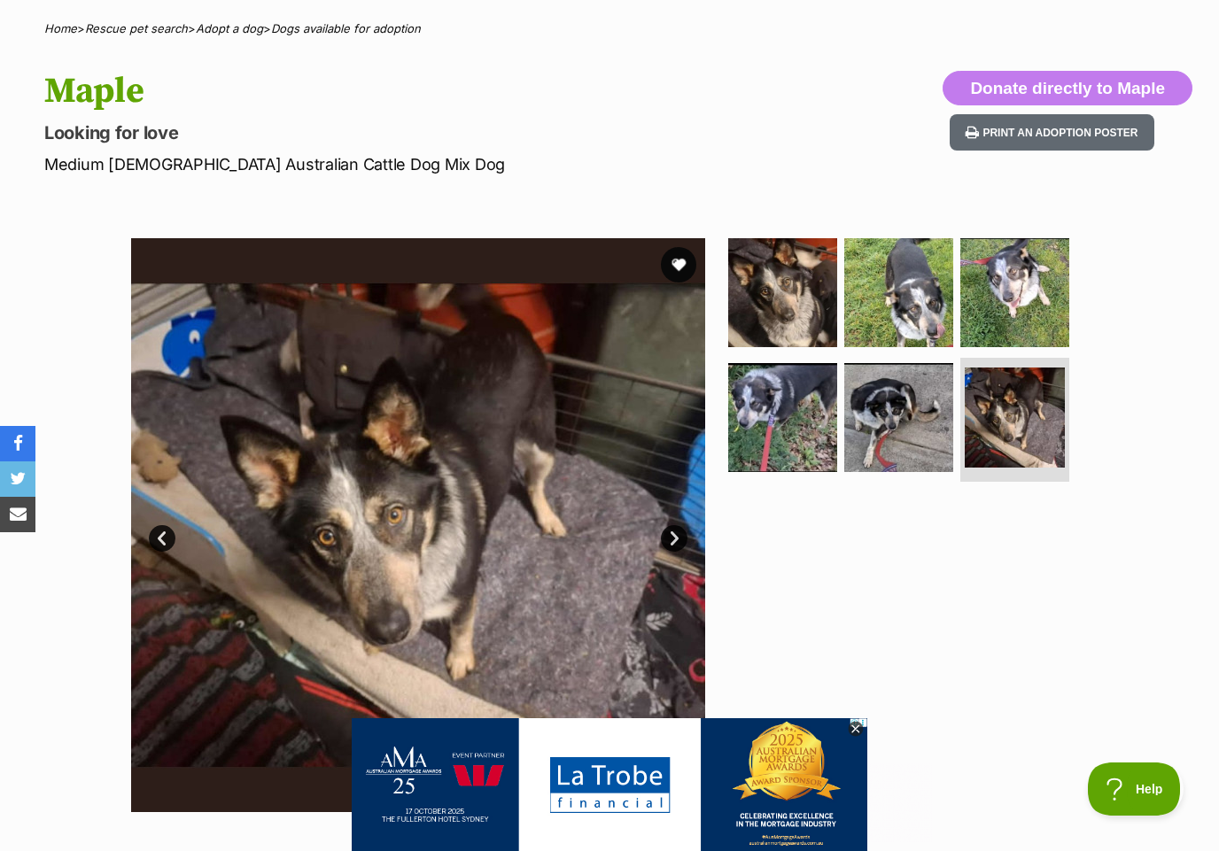
click at [878, 425] on img at bounding box center [898, 417] width 109 height 109
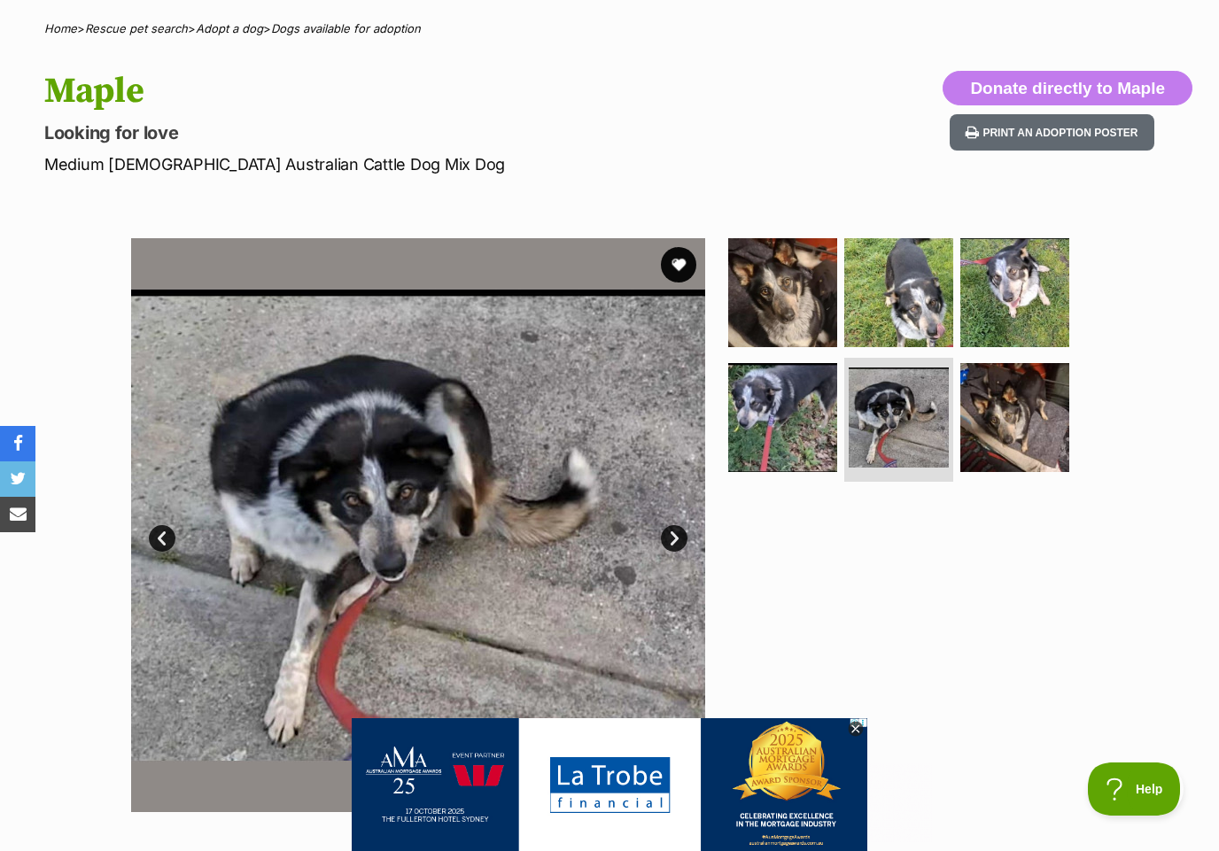
click at [786, 459] on img at bounding box center [782, 417] width 109 height 109
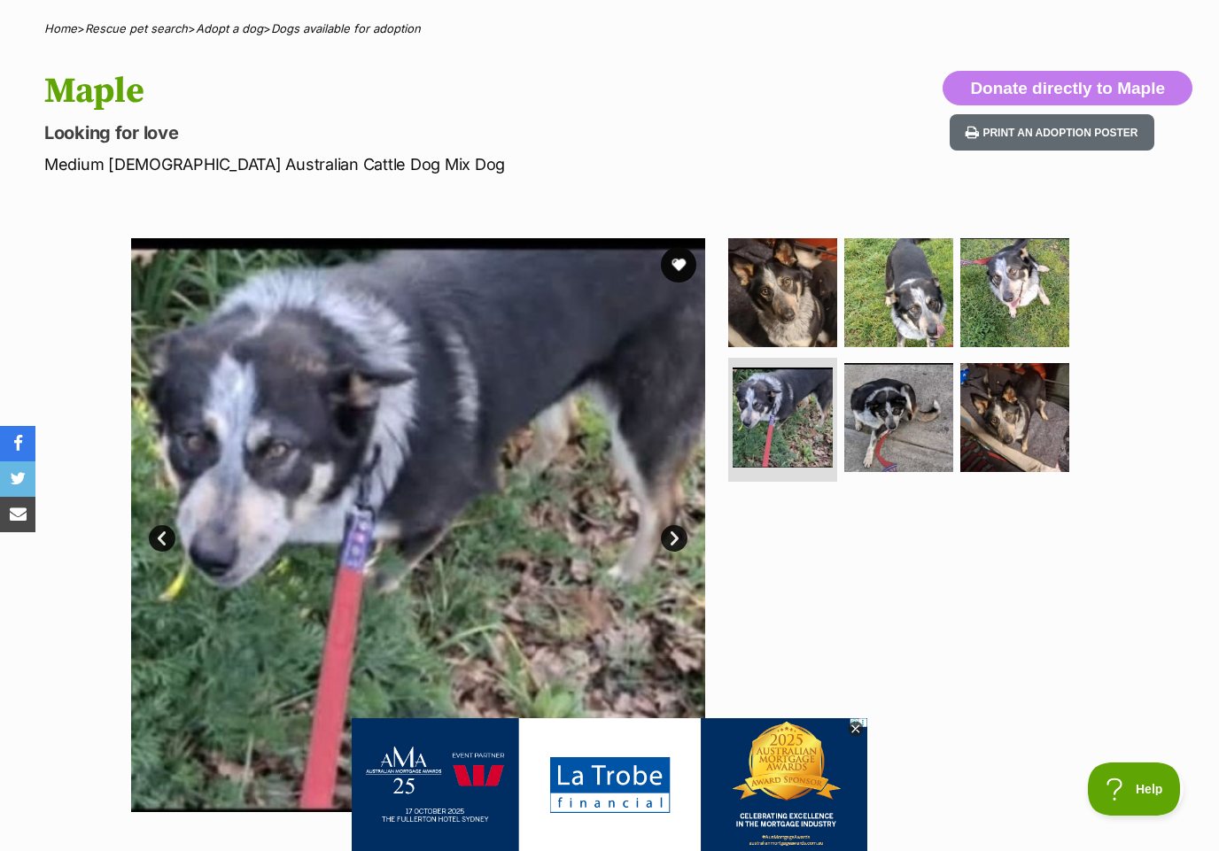
click at [863, 452] on img at bounding box center [898, 417] width 109 height 109
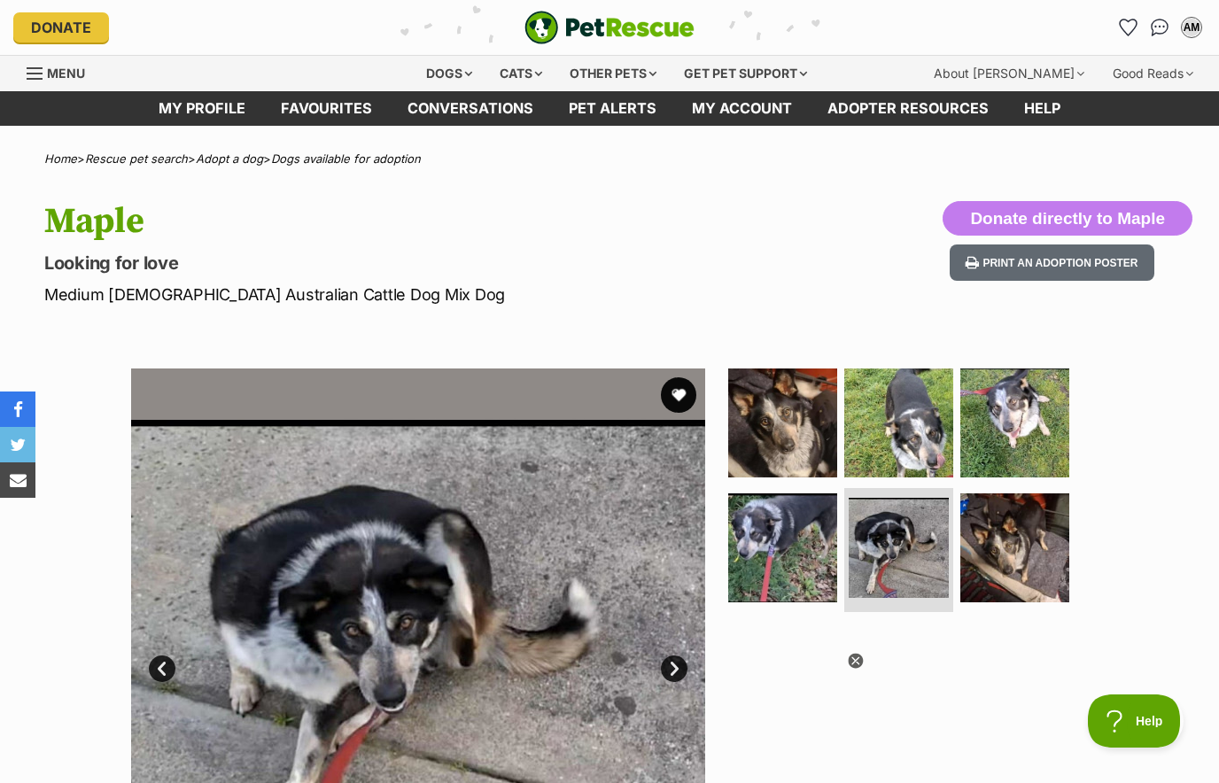
scroll to position [0, 0]
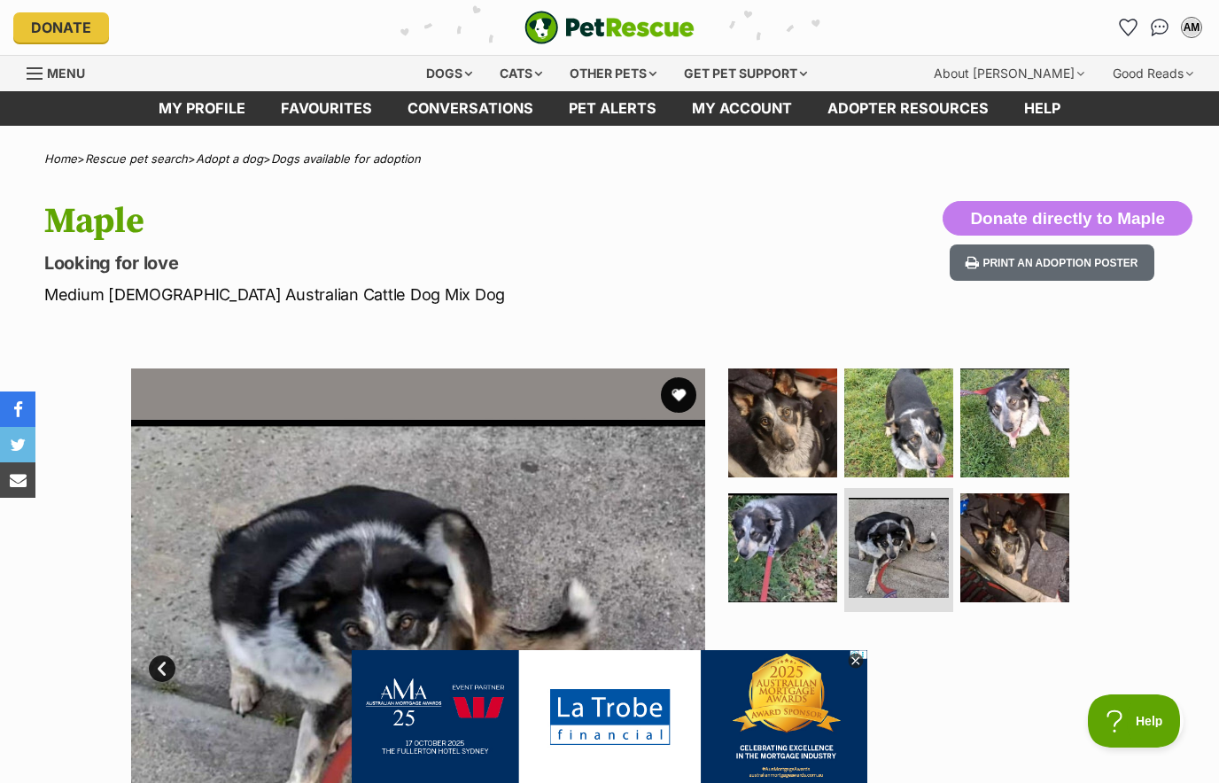
click at [681, 404] on button "favourite" at bounding box center [678, 394] width 35 height 35
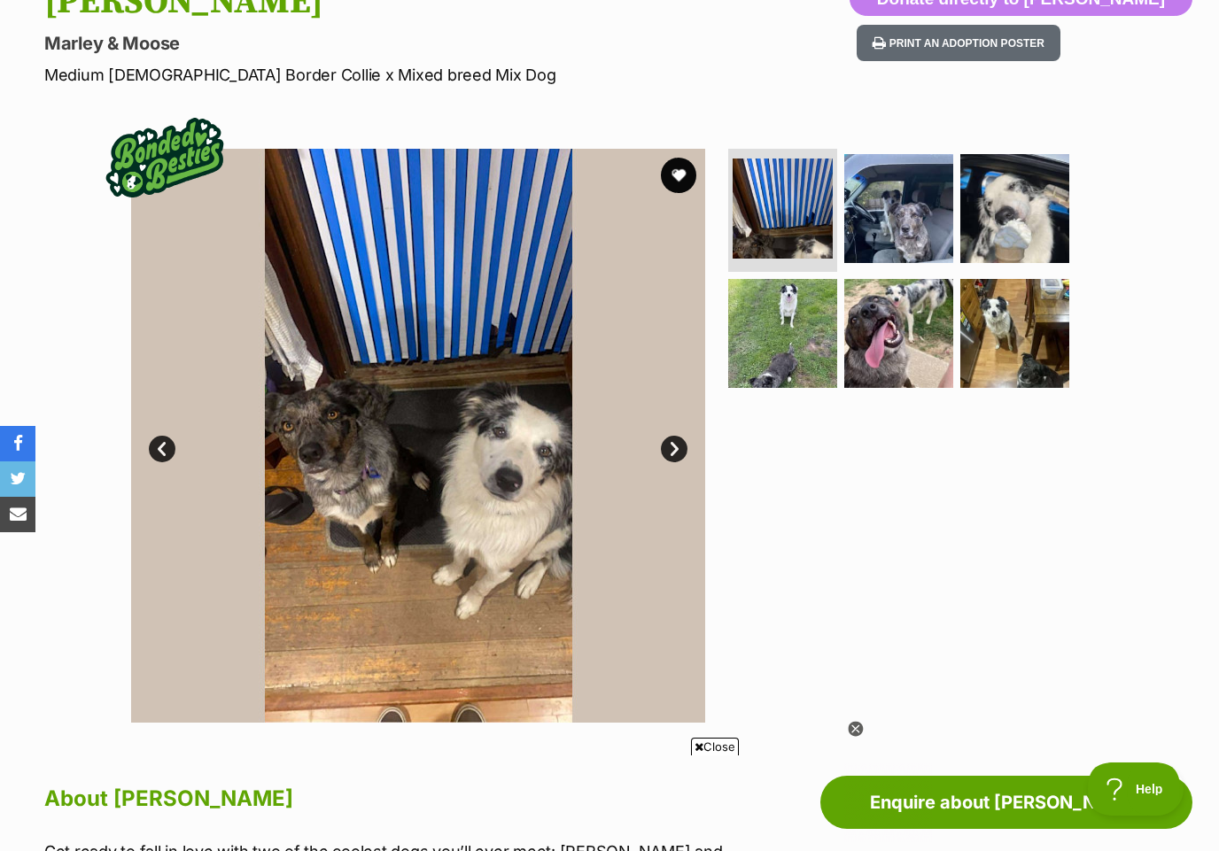
click at [920, 217] on img at bounding box center [898, 208] width 109 height 109
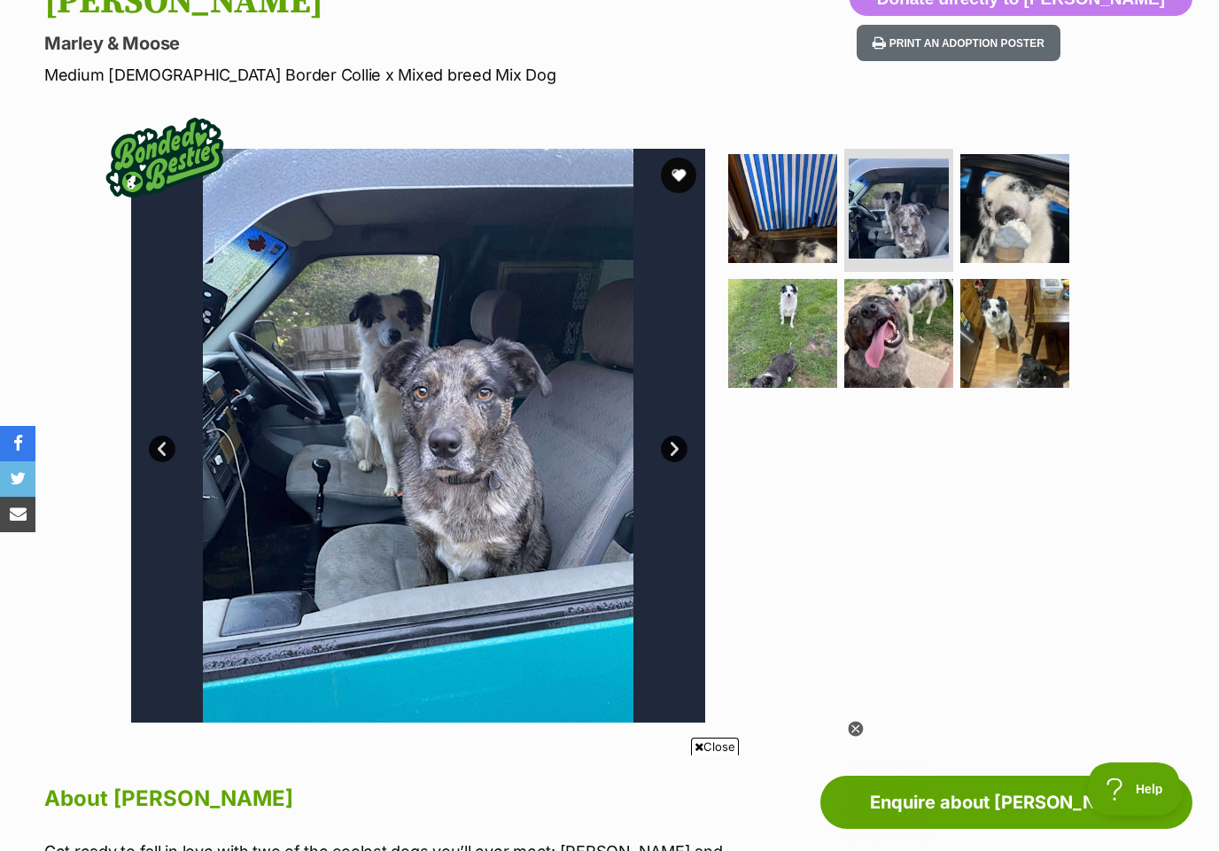
click at [1033, 218] on img at bounding box center [1014, 208] width 109 height 109
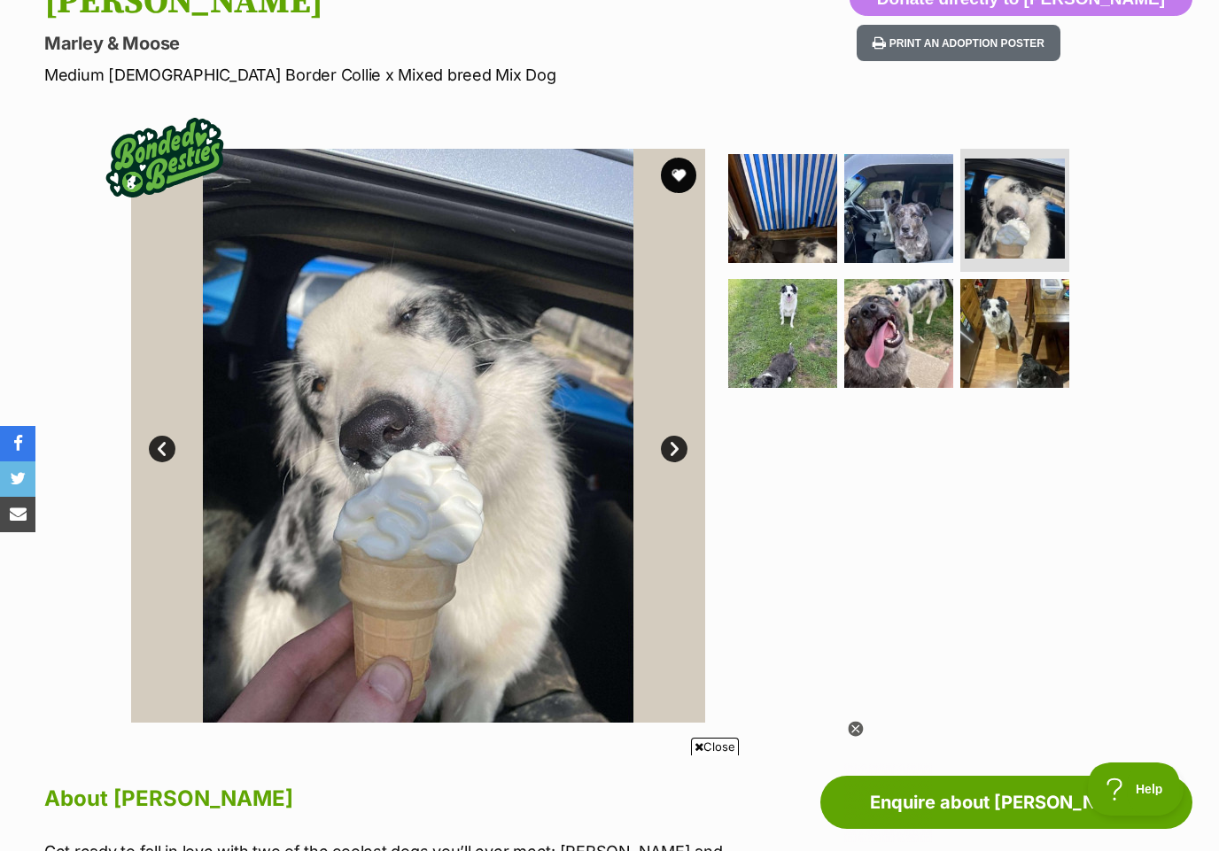
click at [800, 348] on img at bounding box center [782, 333] width 109 height 109
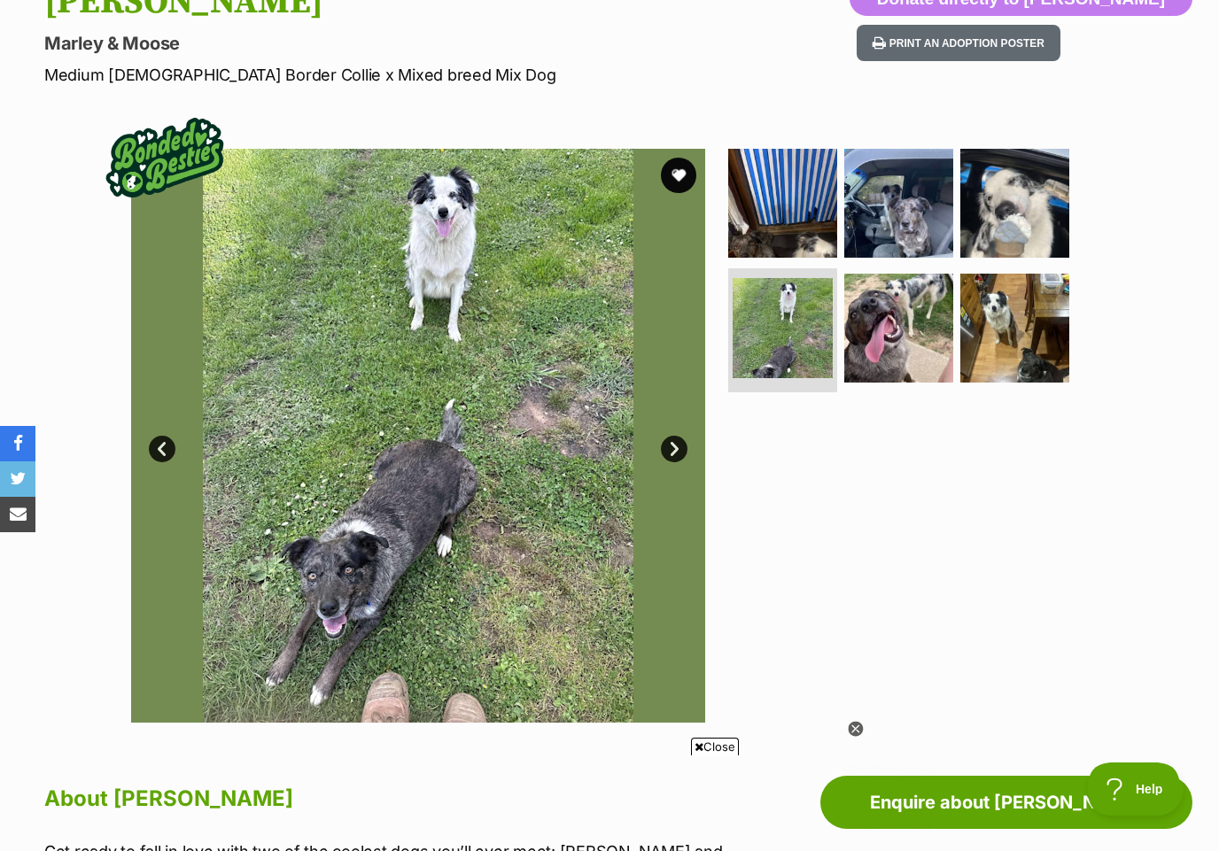
click at [928, 349] on img at bounding box center [898, 328] width 109 height 109
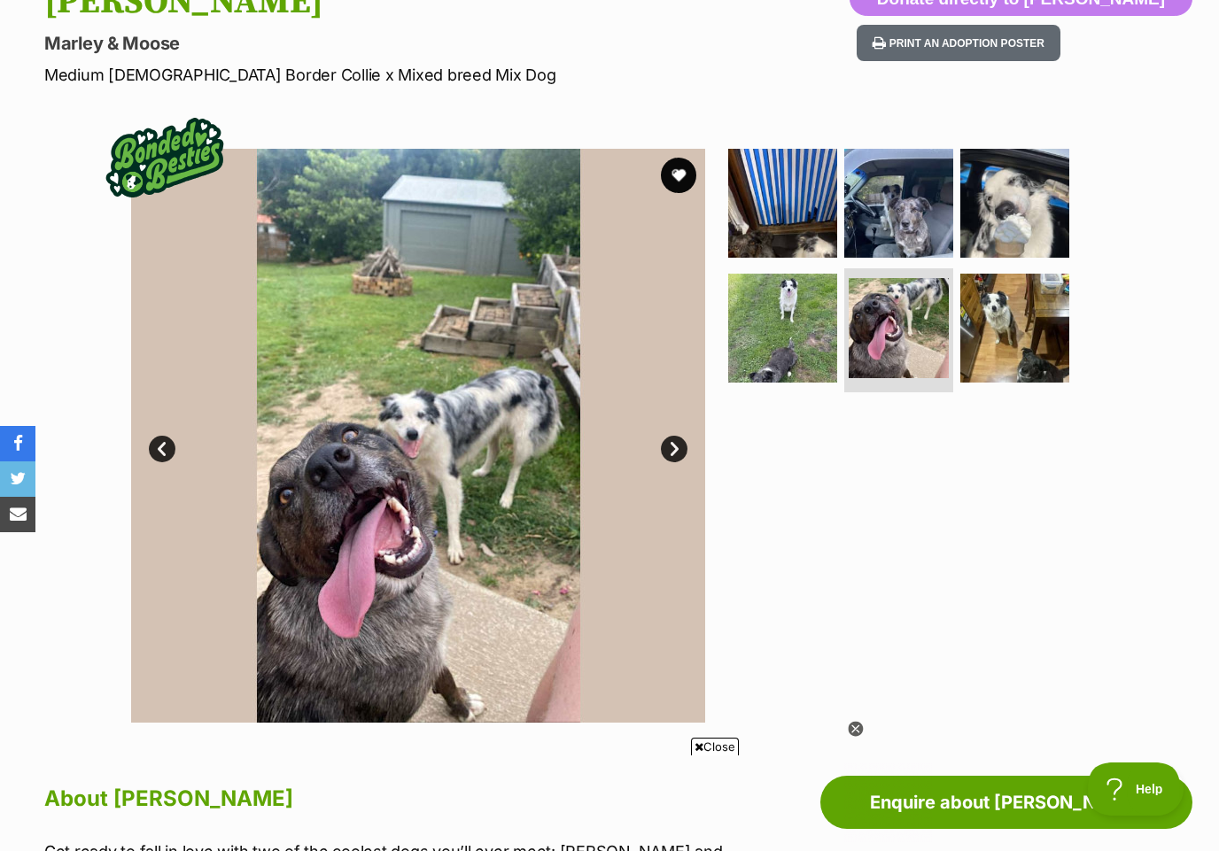
click at [1038, 332] on img at bounding box center [1014, 328] width 109 height 109
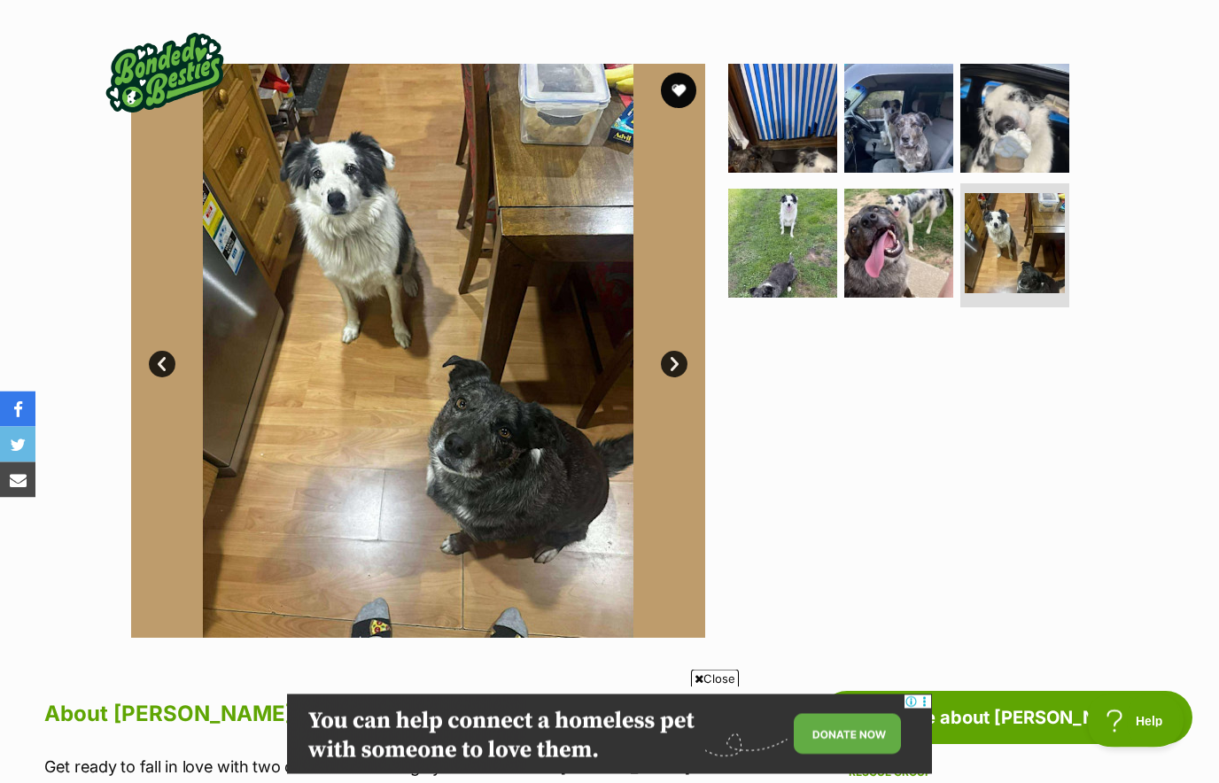
scroll to position [305, 0]
click at [684, 91] on button "favourite" at bounding box center [678, 90] width 35 height 35
